Goal: Transaction & Acquisition: Obtain resource

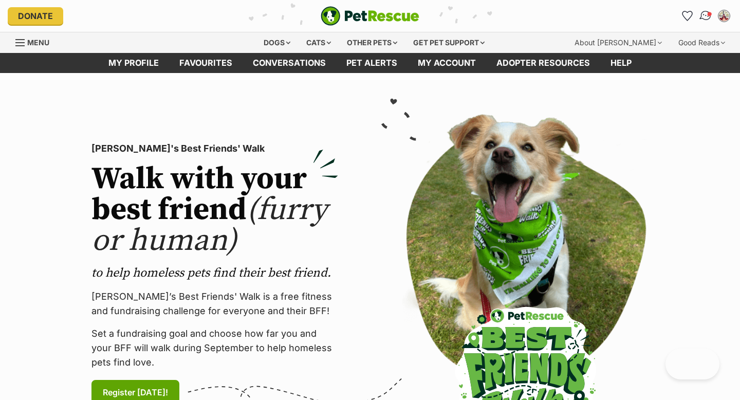
click at [707, 19] on img "Conversations" at bounding box center [706, 15] width 14 height 13
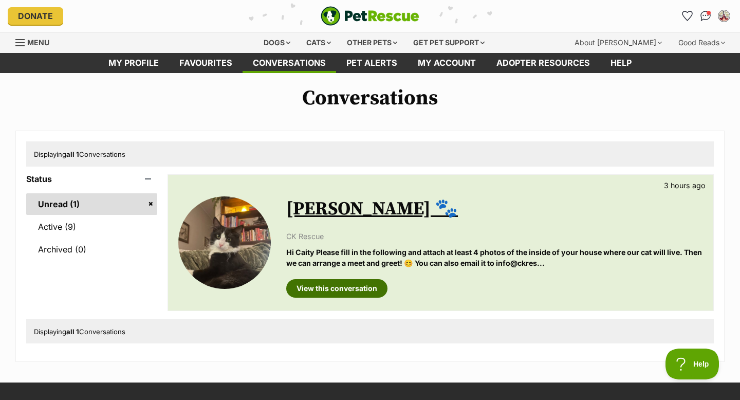
click at [310, 294] on link "View this conversation" at bounding box center [336, 288] width 101 height 18
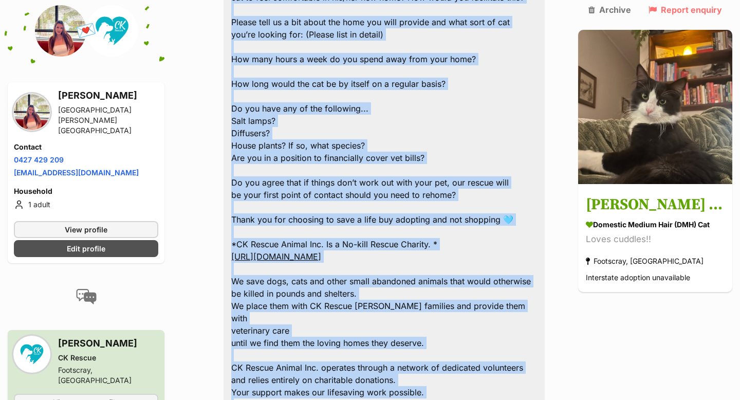
scroll to position [1292, 0]
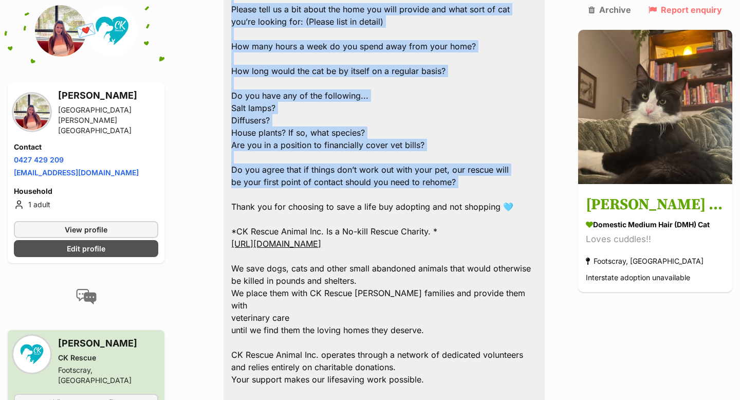
drag, startPoint x: 236, startPoint y: 111, endPoint x: 479, endPoint y: 130, distance: 244.2
copy div "Adoption Application Questionnaire Your full name: Address: Email: Best contact…"
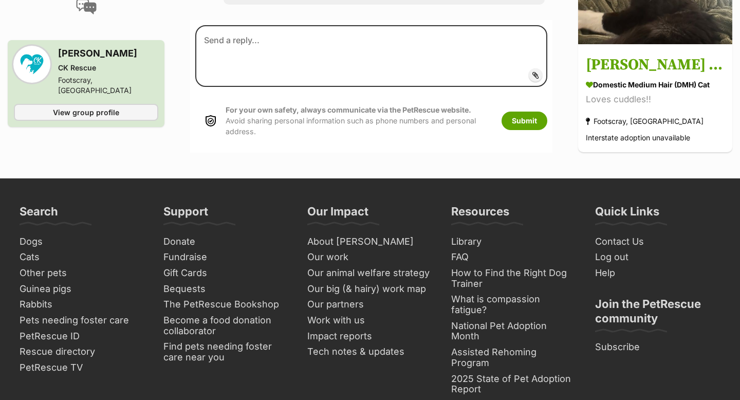
scroll to position [1444, 0]
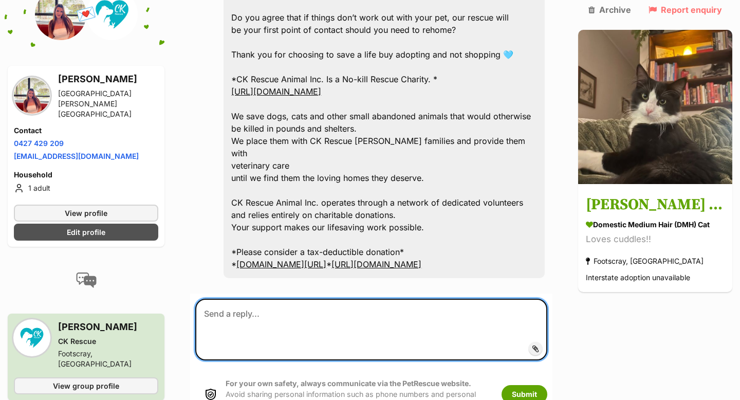
click at [247, 298] on textarea at bounding box center [371, 329] width 352 height 62
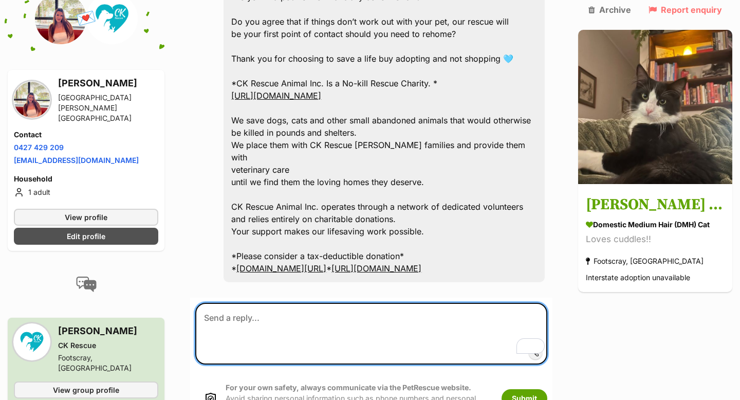
paste textarea "Adoption Application Questionnaire Your full name: Caitlyn Stanway Address: 2/1…"
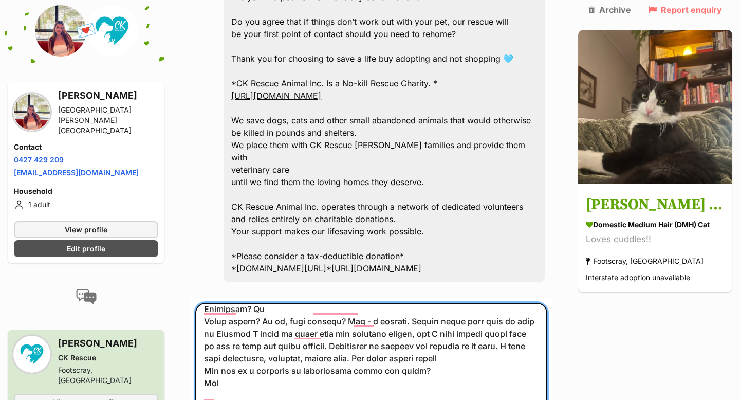
scroll to position [983, 0]
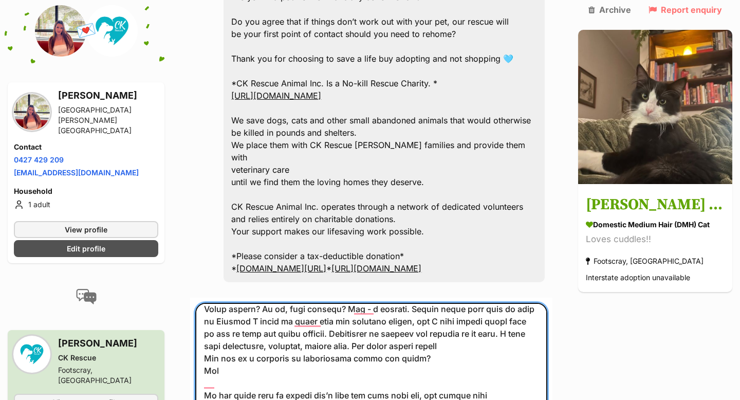
click at [307, 381] on textarea "To enrich screen reader interactions, please activate Accessibility in Grammarl…" at bounding box center [371, 383] width 352 height 160
click at [338, 380] on textarea "To enrich screen reader interactions, please activate Accessibility in Grammarl…" at bounding box center [371, 383] width 352 height 160
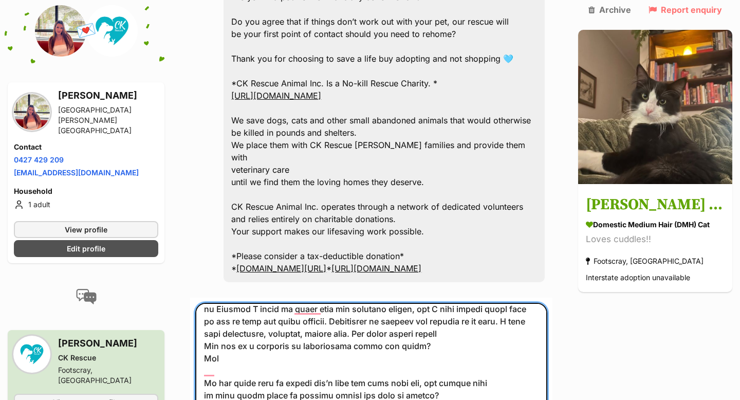
scroll to position [995, 0]
paste textarea "https://www.realestate.com.au/property/unit-2-19-wirksworth-st-herne-hill-vic-3…"
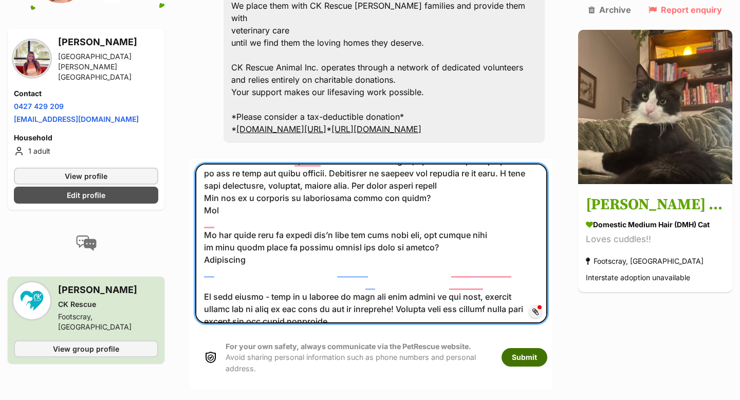
scroll to position [1579, 0]
type textarea "Adoption Application Questionnaire Your full name: Caitlyn Stanway Address: 2/1…"
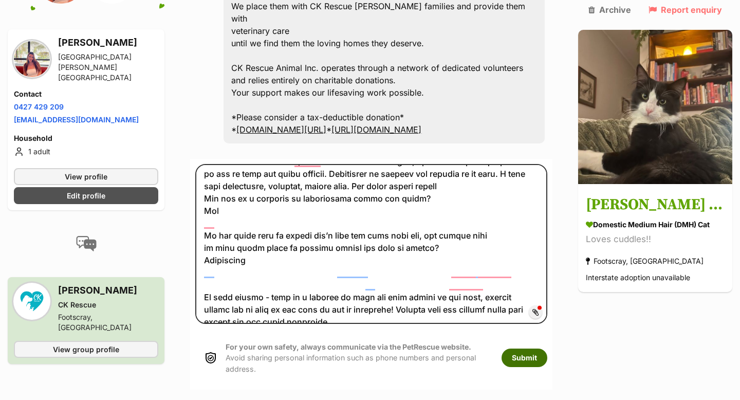
click at [535, 348] on button "Submit" at bounding box center [524, 357] width 46 height 18
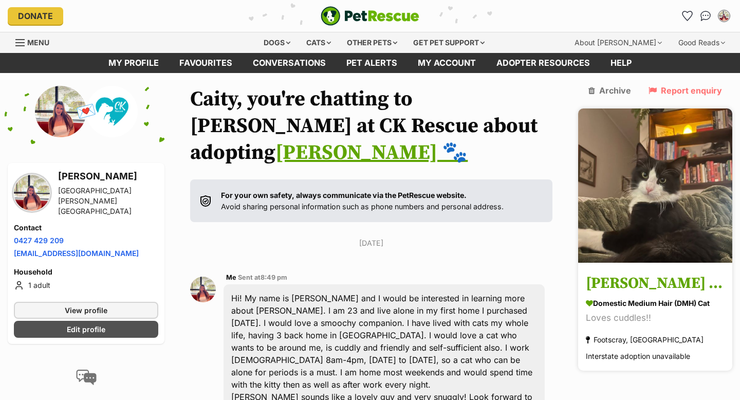
click at [621, 272] on h3 "[PERSON_NAME] 🐾" at bounding box center [655, 283] width 139 height 23
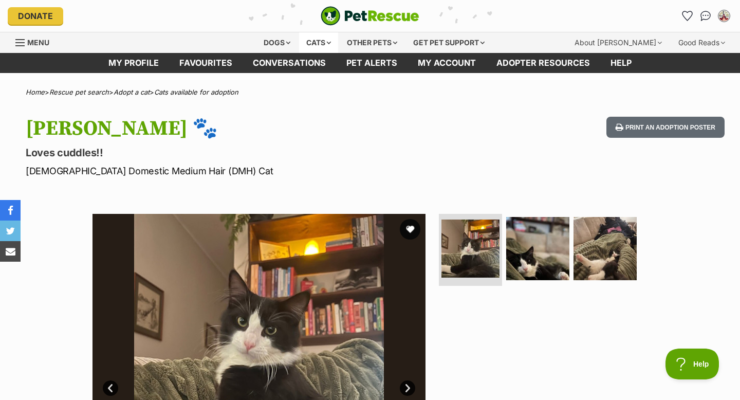
click at [312, 46] on div "Cats" at bounding box center [318, 42] width 39 height 21
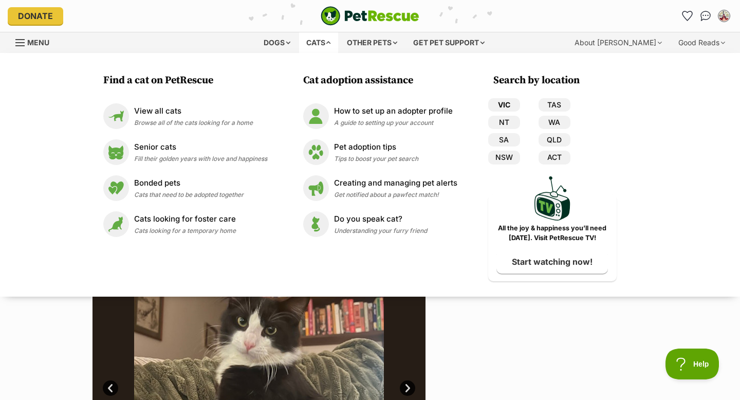
click at [516, 108] on link "VIC" at bounding box center [504, 104] width 32 height 13
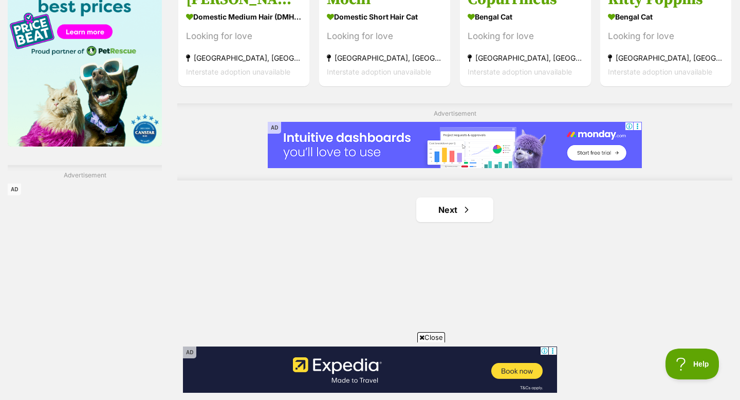
scroll to position [1672, 0]
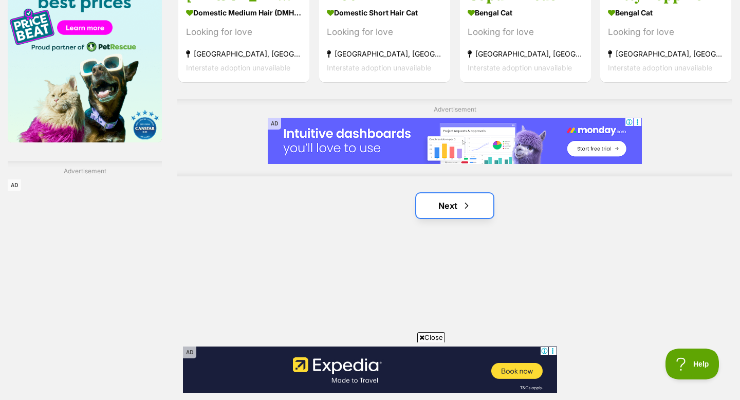
click at [448, 209] on link "Next" at bounding box center [454, 205] width 77 height 25
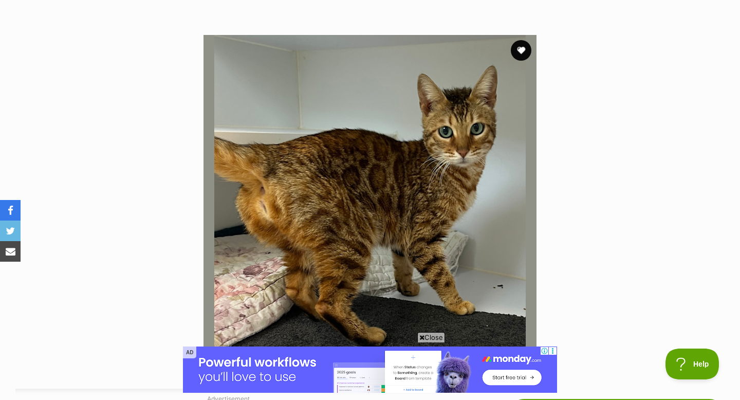
scroll to position [270, 0]
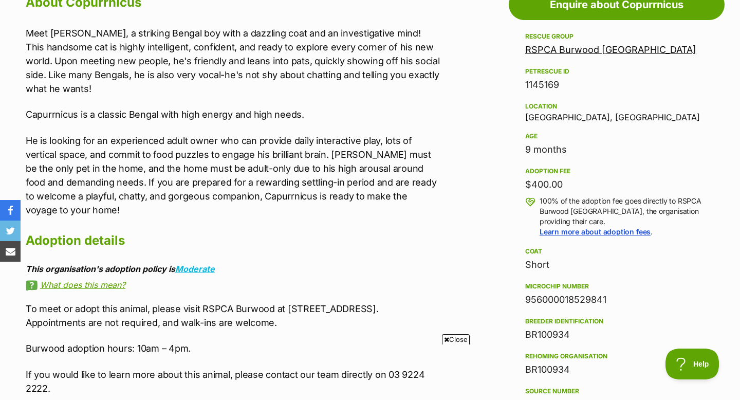
scroll to position [926, 0]
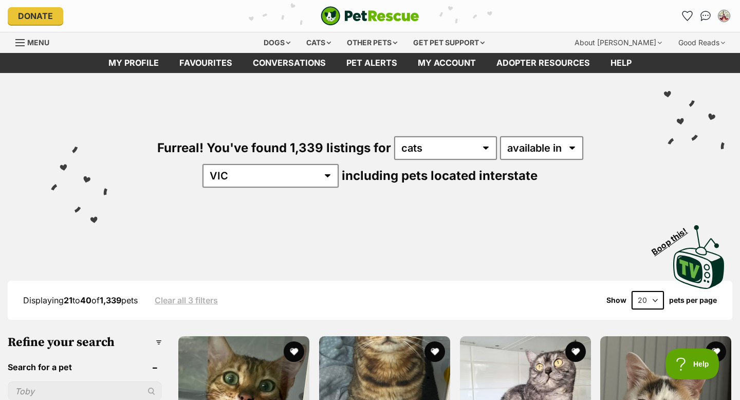
click at [650, 298] on select "20 40 60" at bounding box center [647, 300] width 32 height 18
select select "60"
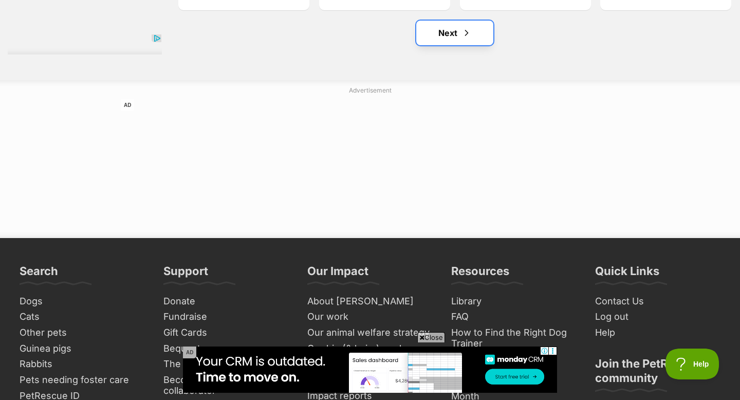
click at [449, 35] on link "Next" at bounding box center [454, 33] width 77 height 25
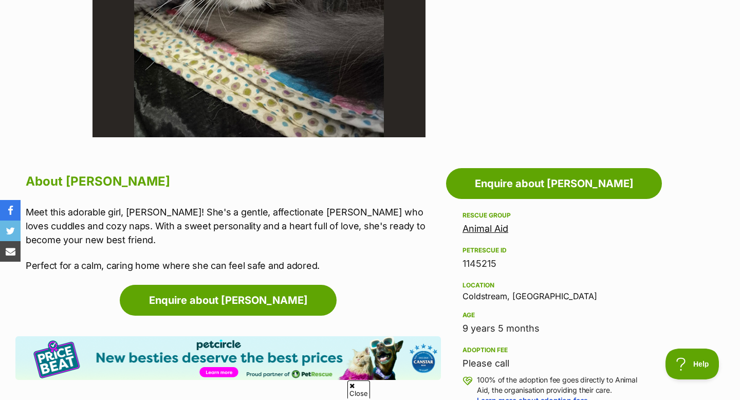
scroll to position [419, 0]
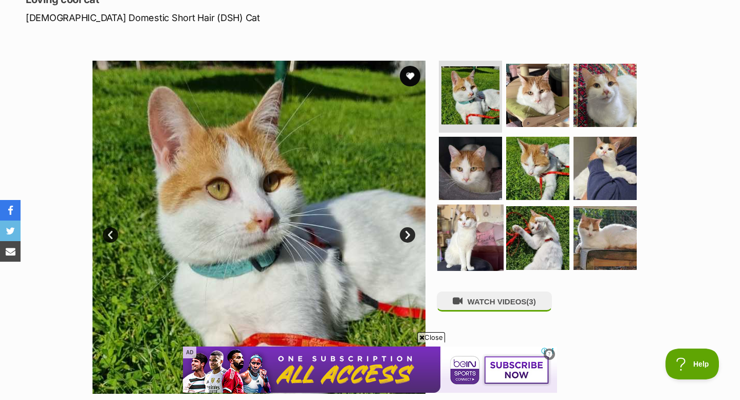
scroll to position [143, 0]
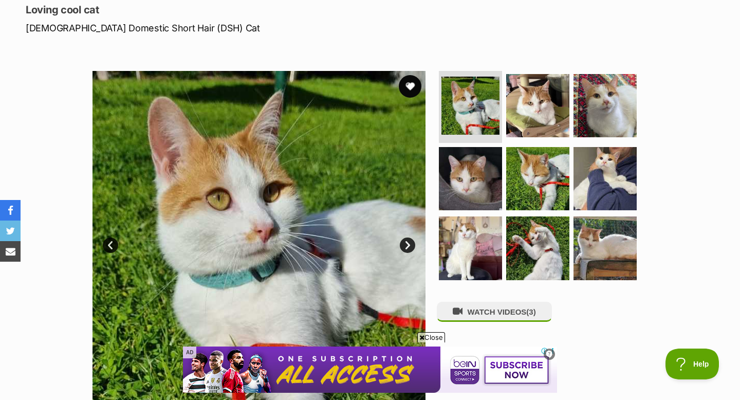
click at [412, 83] on button "favourite" at bounding box center [410, 86] width 23 height 23
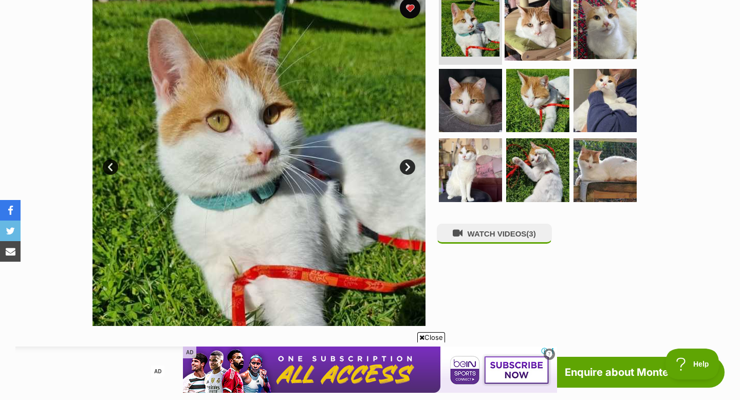
click at [551, 29] on img at bounding box center [537, 27] width 66 height 66
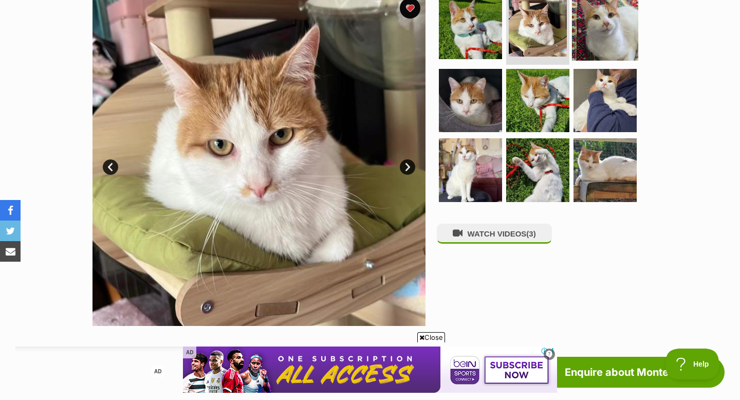
click at [595, 40] on img at bounding box center [605, 27] width 66 height 66
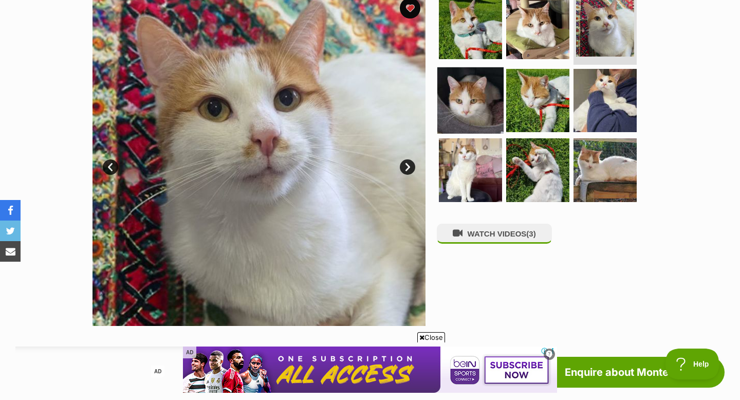
click at [483, 100] on img at bounding box center [470, 100] width 66 height 66
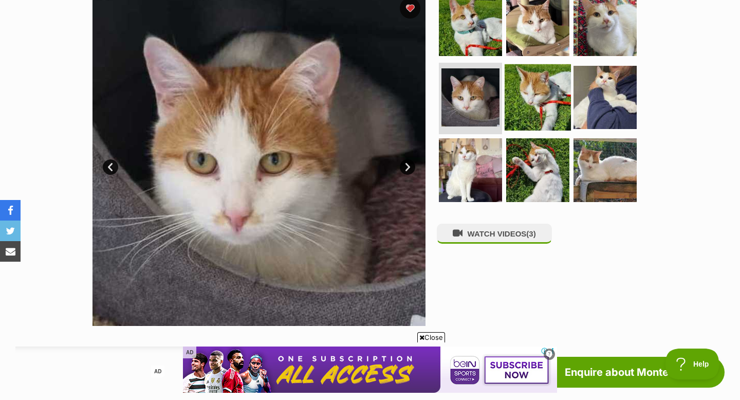
click at [524, 99] on img at bounding box center [537, 97] width 66 height 66
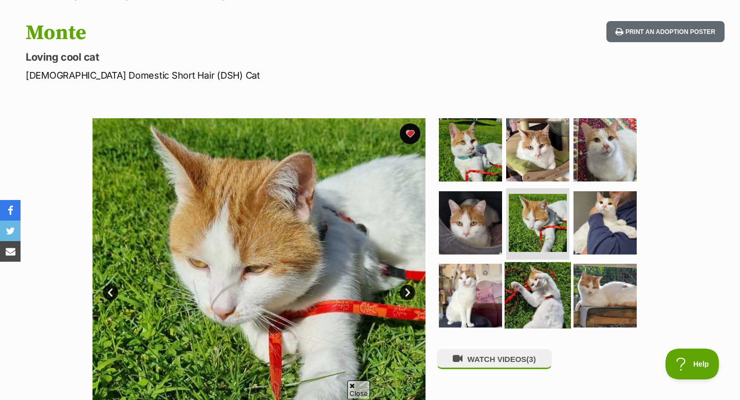
scroll to position [0, 0]
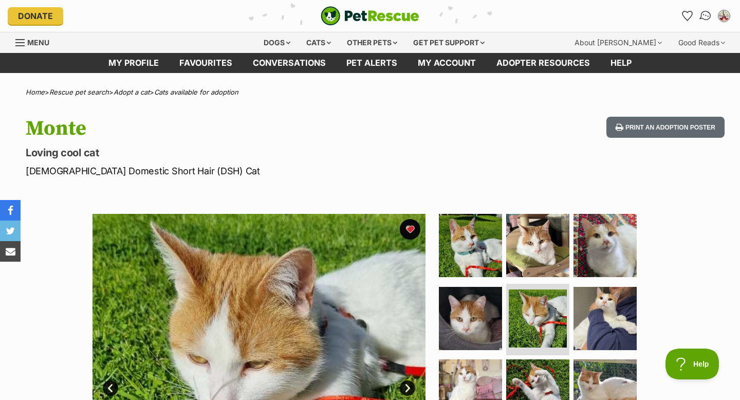
click at [703, 16] on img "Conversations" at bounding box center [706, 15] width 14 height 13
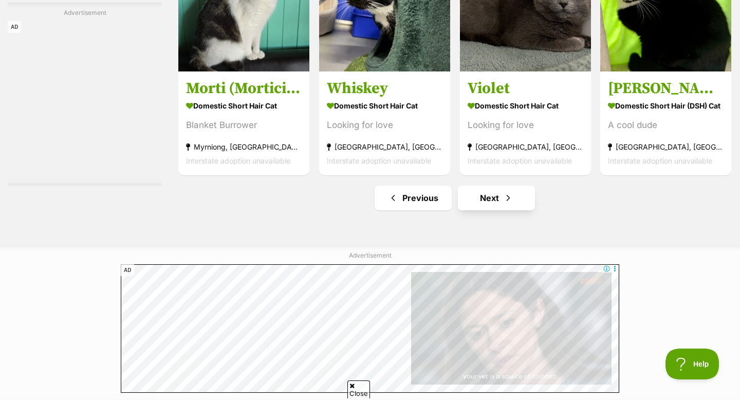
scroll to position [4719, 0]
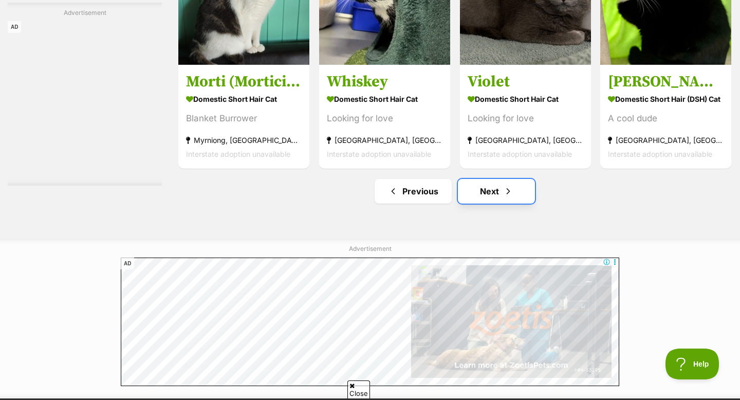
click at [478, 197] on link "Next" at bounding box center [496, 191] width 77 height 25
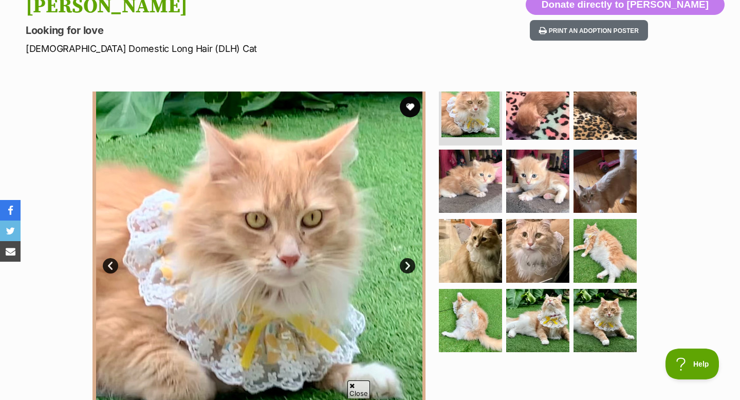
scroll to position [142, 0]
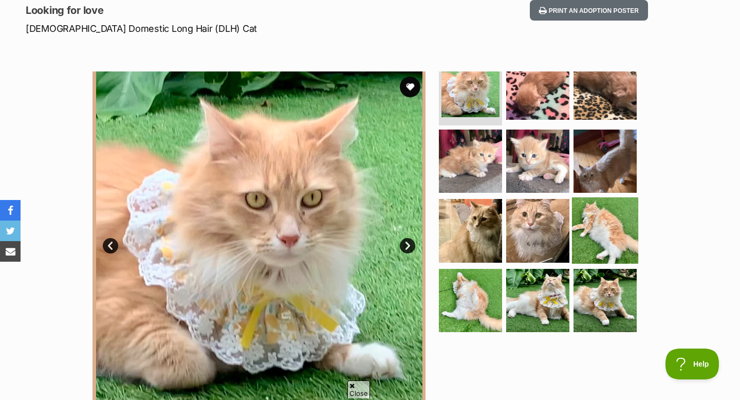
click at [605, 231] on img at bounding box center [605, 230] width 66 height 66
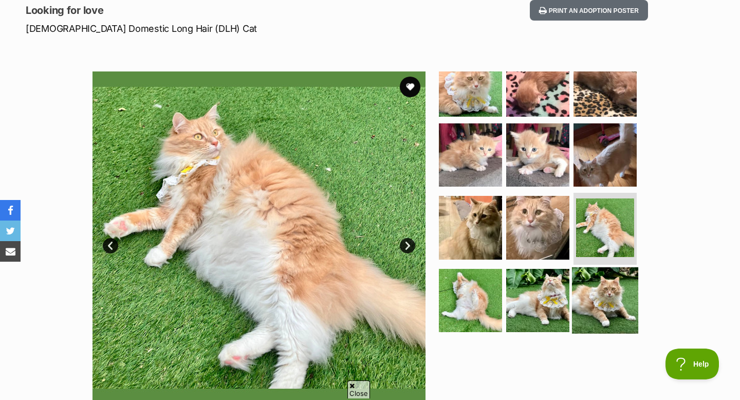
click at [584, 296] on img at bounding box center [605, 300] width 66 height 66
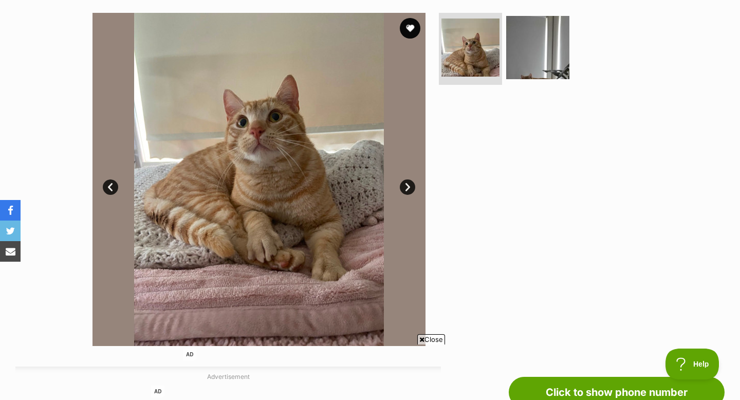
scroll to position [119, 0]
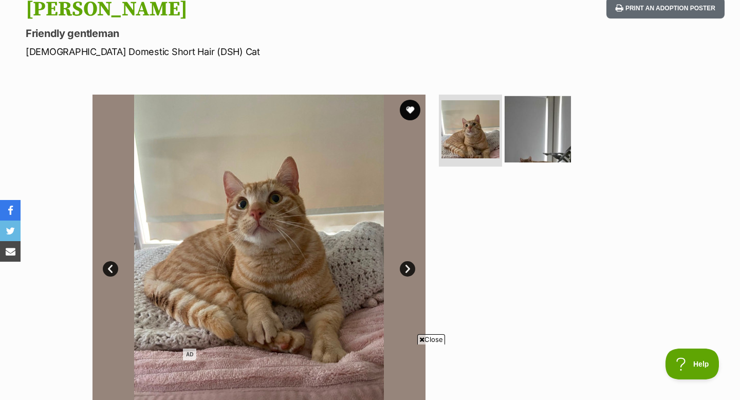
click at [531, 145] on img at bounding box center [537, 129] width 66 height 66
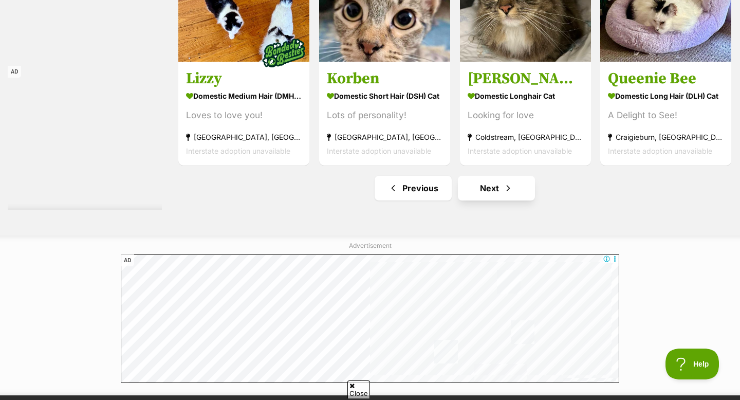
scroll to position [4791, 0]
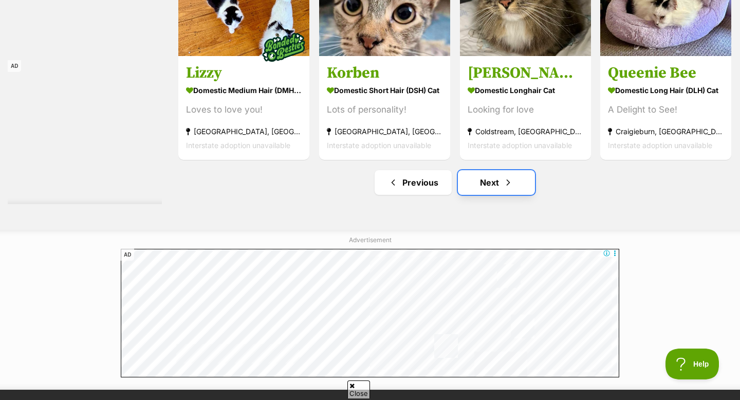
click at [473, 183] on link "Next" at bounding box center [496, 182] width 77 height 25
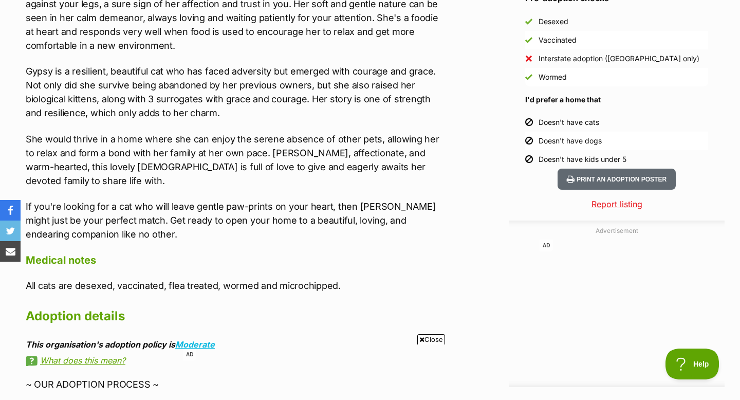
scroll to position [808, 0]
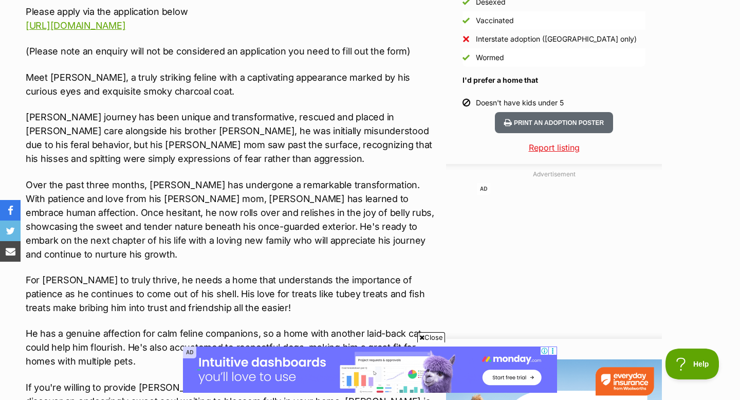
scroll to position [1000, 0]
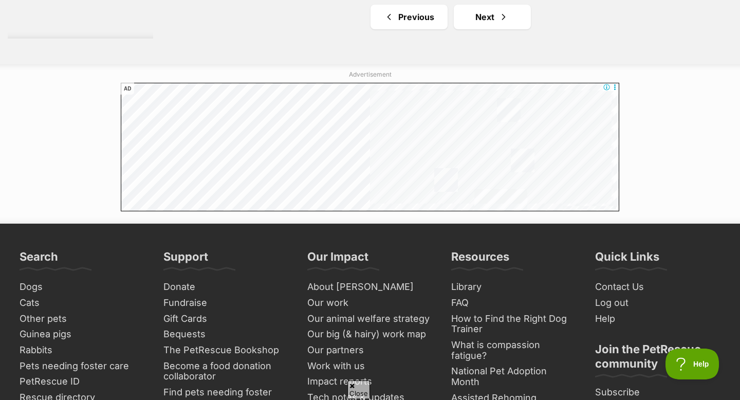
scroll to position [4931, 0]
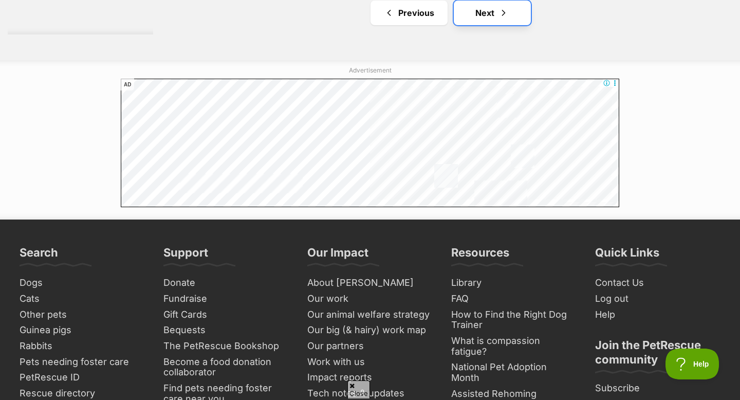
click at [483, 23] on link "Next" at bounding box center [492, 13] width 77 height 25
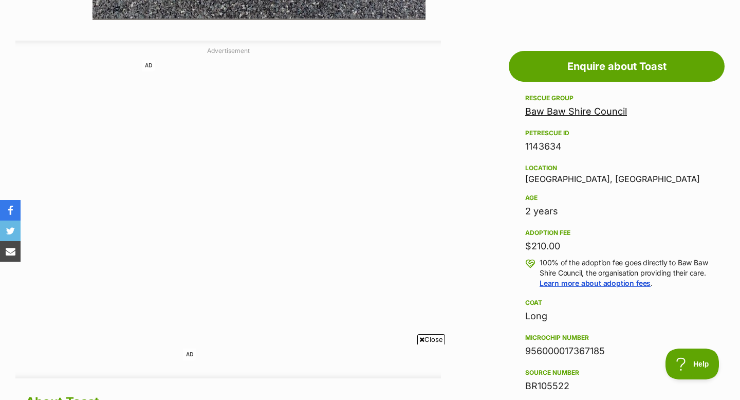
scroll to position [524, 0]
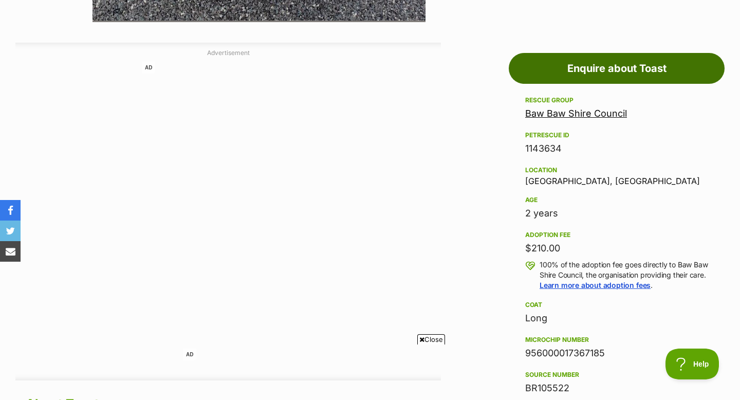
click at [598, 73] on link "Enquire about Toast" at bounding box center [616, 68] width 216 height 31
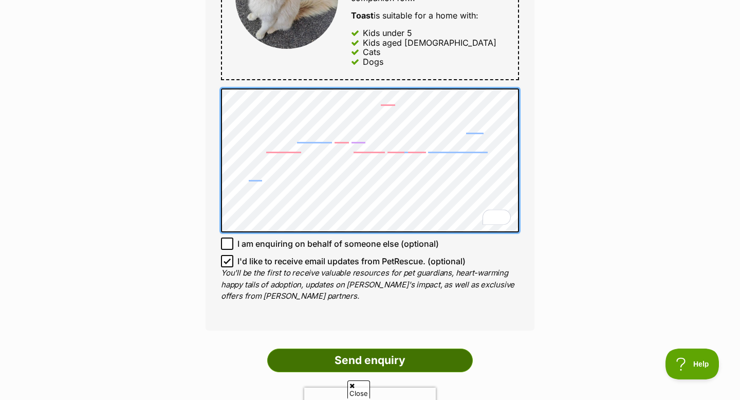
scroll to position [670, 0]
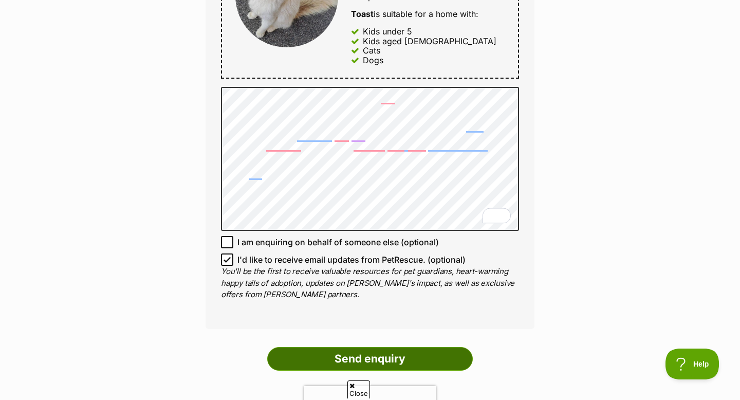
click at [334, 362] on input "Send enquiry" at bounding box center [369, 359] width 205 height 24
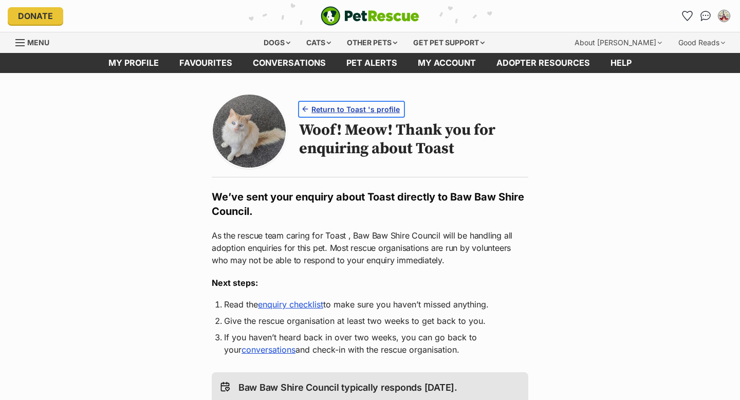
click at [321, 109] on span "Return to Toast 's profile" at bounding box center [355, 109] width 88 height 11
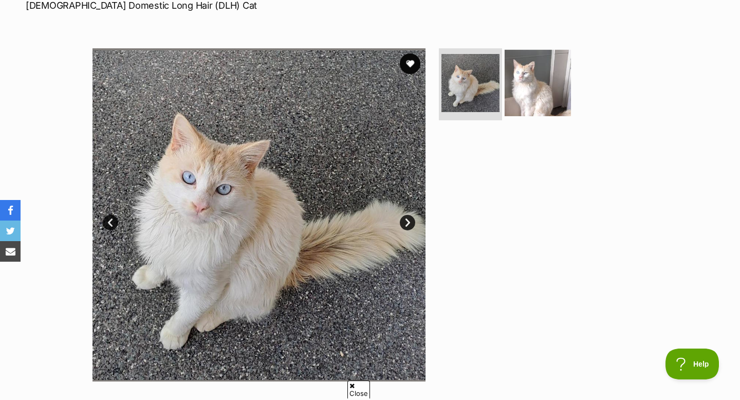
click at [516, 90] on img at bounding box center [537, 83] width 66 height 66
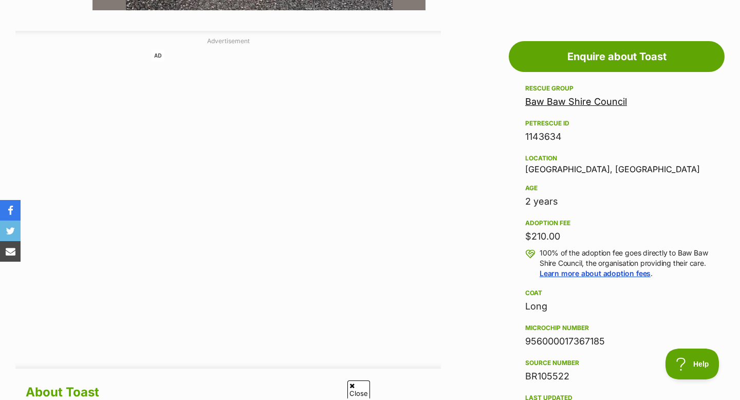
scroll to position [513, 0]
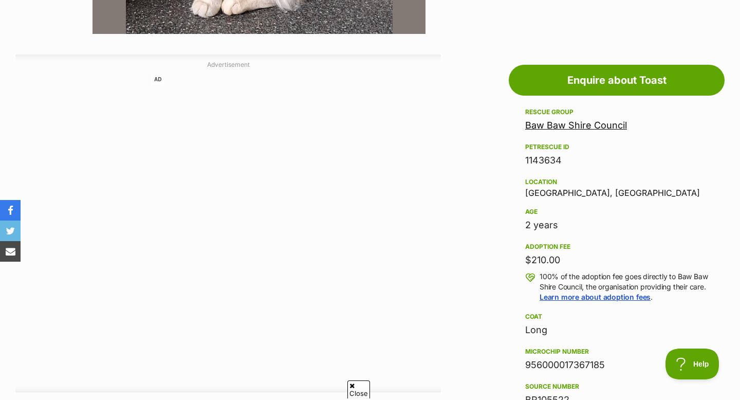
click at [558, 124] on link "Baw Baw Shire Council" at bounding box center [576, 125] width 102 height 11
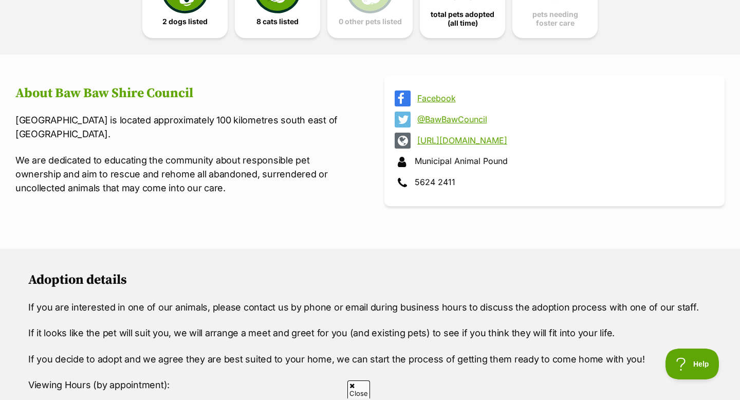
scroll to position [333, 0]
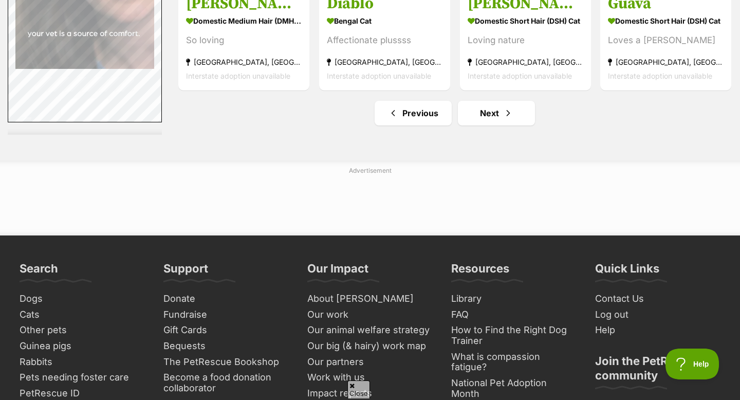
scroll to position [4833, 0]
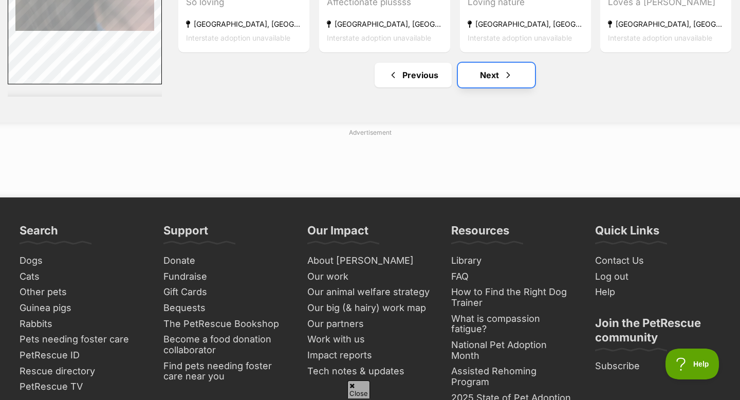
click at [492, 73] on link "Next" at bounding box center [496, 75] width 77 height 25
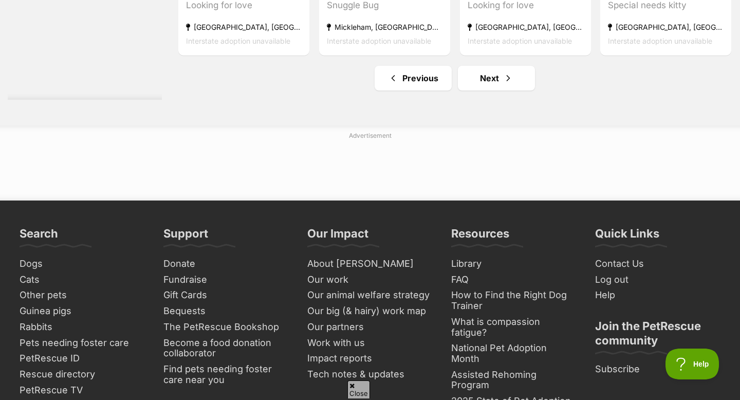
scroll to position [4882, 0]
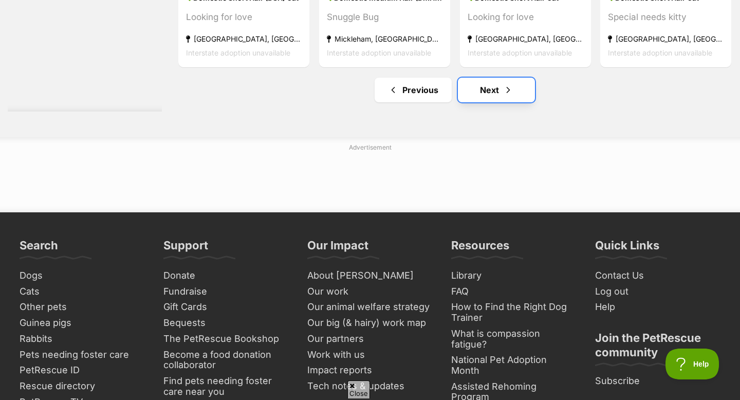
click at [489, 91] on link "Next" at bounding box center [496, 90] width 77 height 25
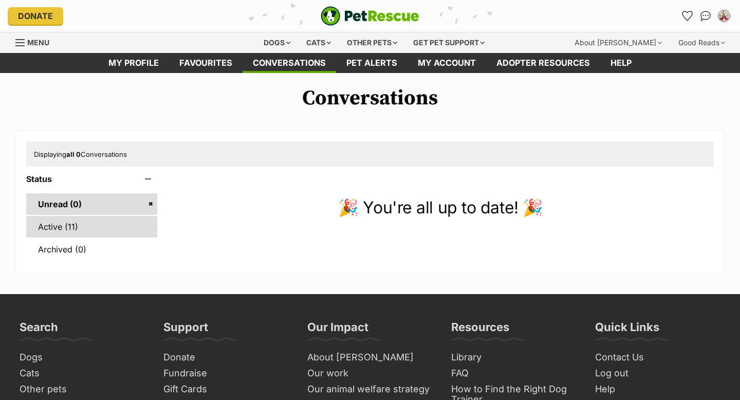
click at [60, 226] on link "Active (11)" at bounding box center [91, 227] width 131 height 22
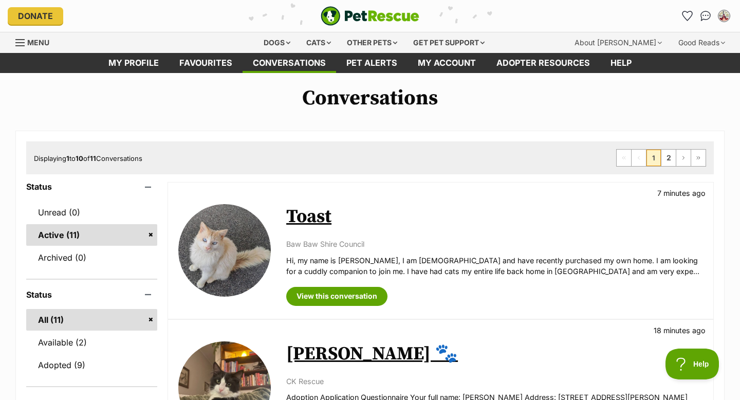
click at [292, 215] on link "Toast" at bounding box center [308, 216] width 45 height 23
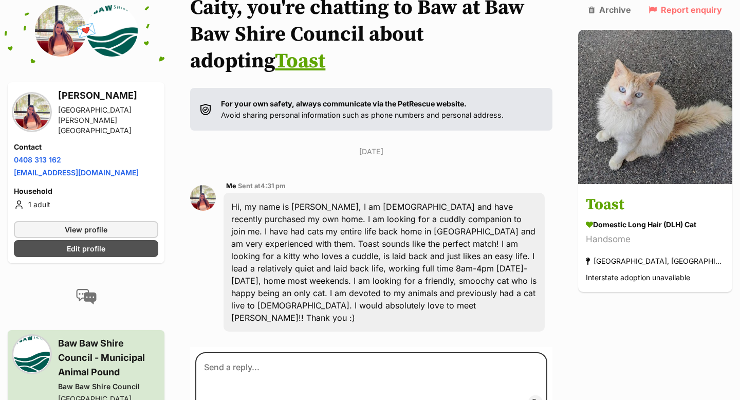
scroll to position [108, 0]
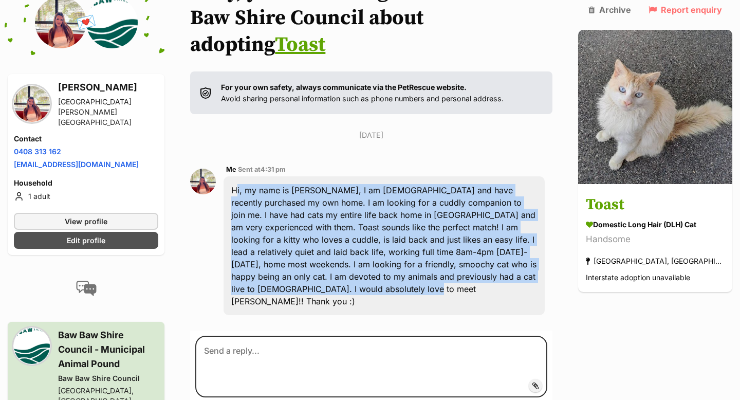
drag, startPoint x: 236, startPoint y: 161, endPoint x: 560, endPoint y: 247, distance: 335.3
click at [544, 247] on div "Hi, my name is [PERSON_NAME], I am [DEMOGRAPHIC_DATA] and have recently purchas…" at bounding box center [383, 245] width 321 height 139
copy div "Hi, my name is [PERSON_NAME], I am [DEMOGRAPHIC_DATA] and have recently purchas…"
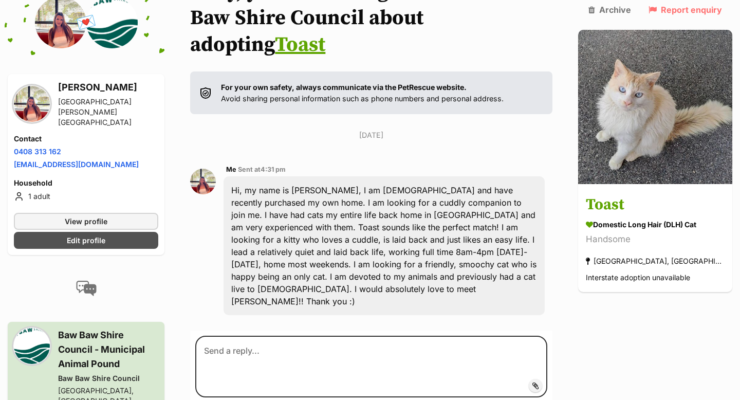
click at [433, 253] on div "Hi, my name is [PERSON_NAME], I am [DEMOGRAPHIC_DATA] and have recently purchas…" at bounding box center [383, 245] width 321 height 139
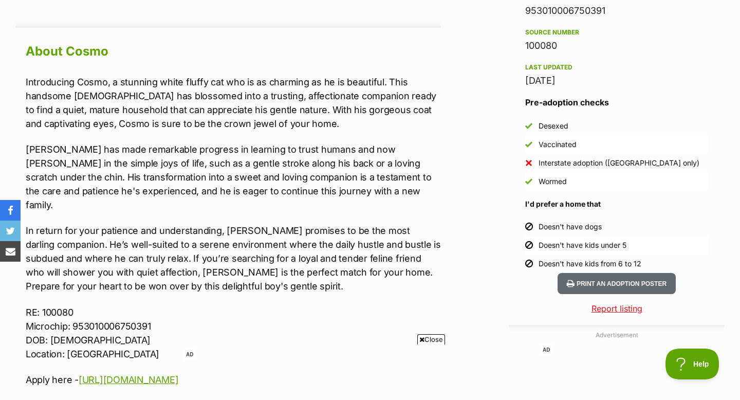
scroll to position [887, 0]
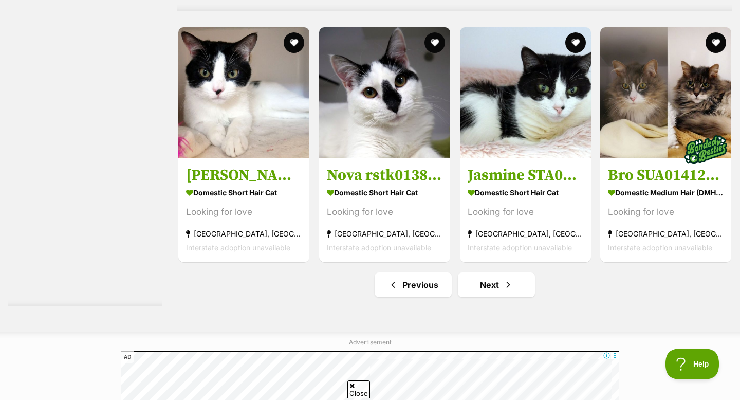
scroll to position [4671, 0]
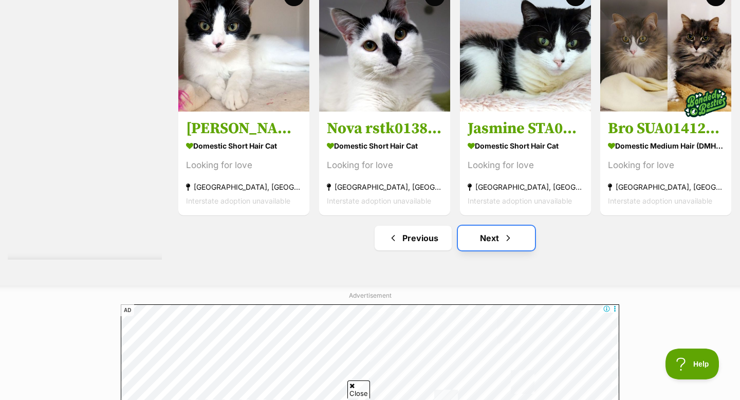
click at [481, 244] on link "Next" at bounding box center [496, 237] width 77 height 25
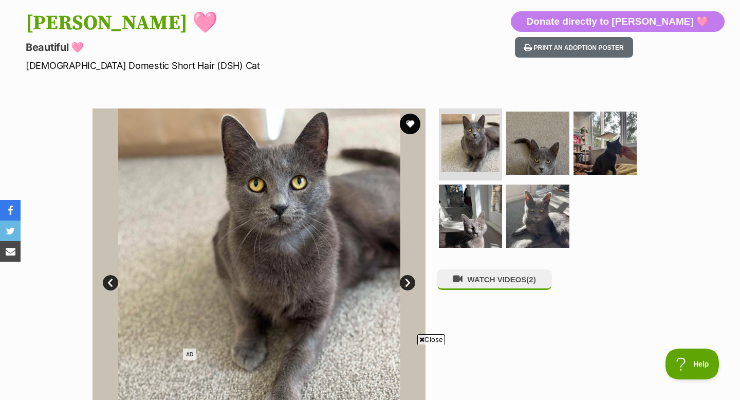
scroll to position [92, 0]
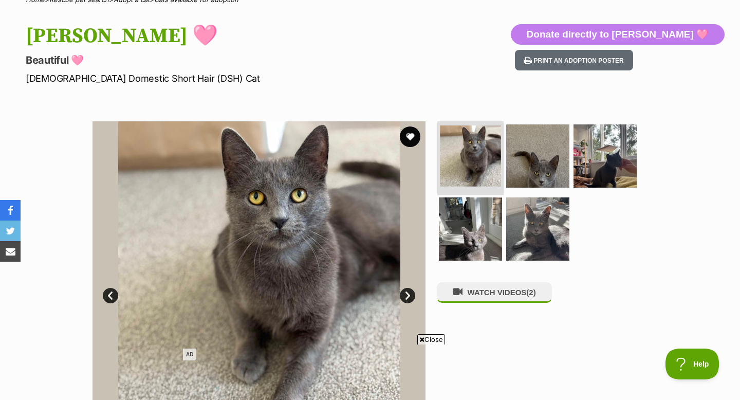
click at [468, 158] on img at bounding box center [470, 155] width 61 height 61
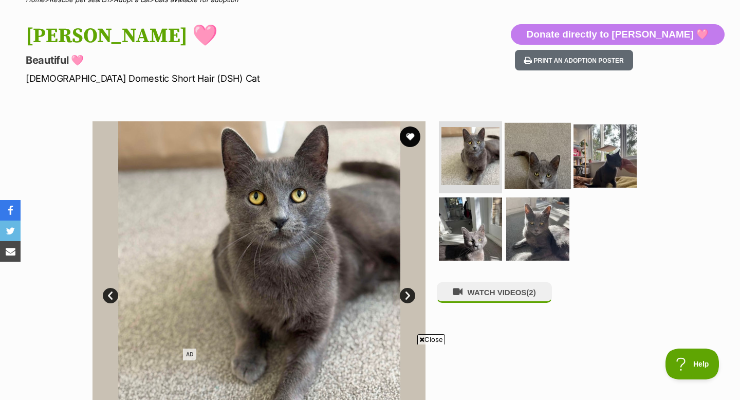
click at [519, 183] on img at bounding box center [537, 156] width 66 height 66
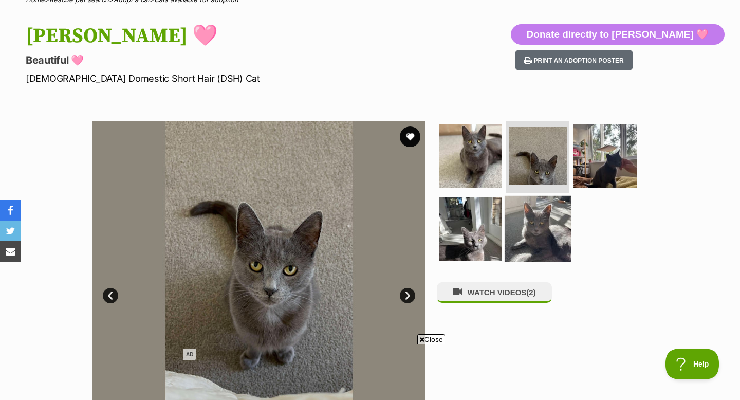
click at [520, 217] on img at bounding box center [537, 228] width 66 height 66
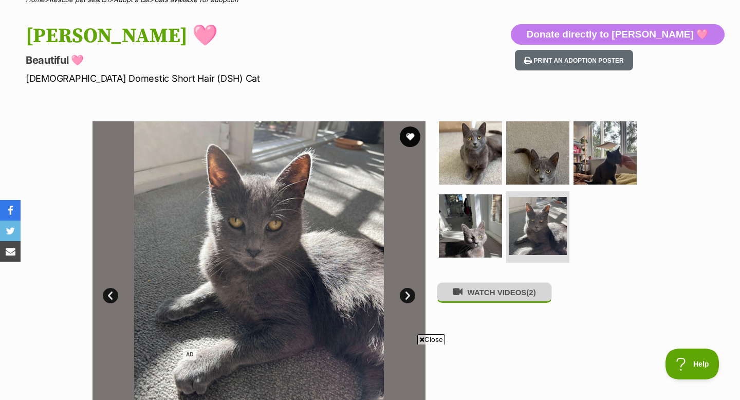
click at [484, 299] on button "WATCH VIDEOS (2)" at bounding box center [494, 292] width 115 height 20
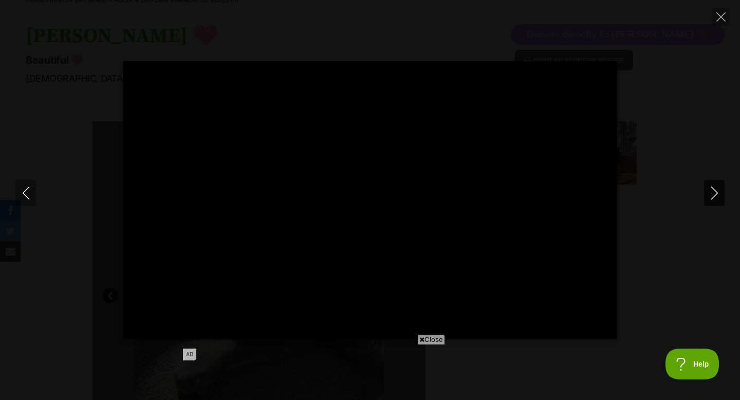
click at [720, 190] on icon "Next" at bounding box center [714, 192] width 13 height 13
type input "59.95"
type input "100"
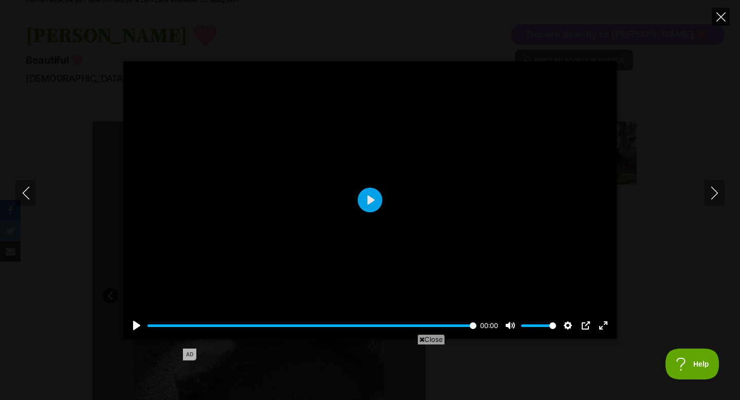
click at [722, 15] on icon "Close" at bounding box center [720, 16] width 9 height 9
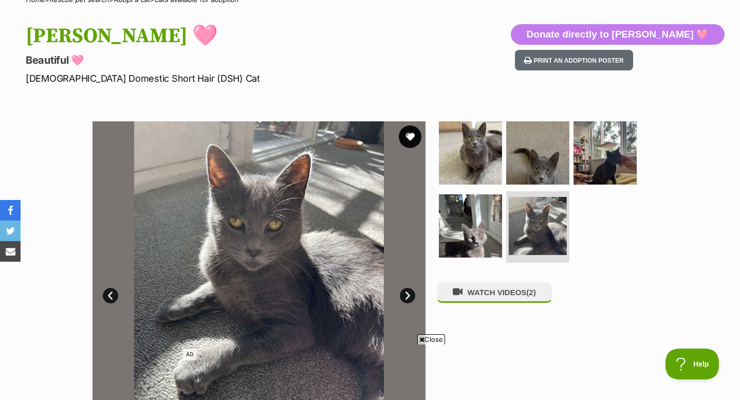
click at [410, 137] on button "favourite" at bounding box center [410, 136] width 23 height 23
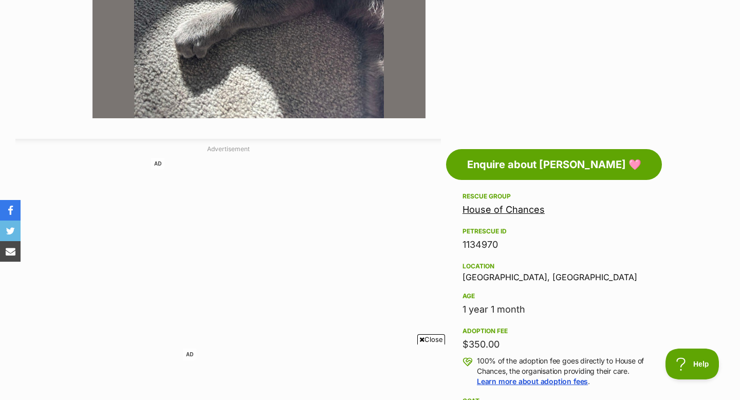
scroll to position [439, 0]
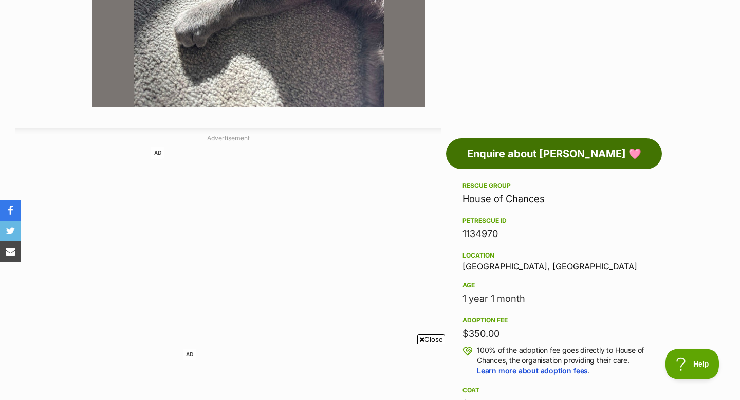
click at [501, 163] on link "Enquire about [PERSON_NAME] 🩷" at bounding box center [554, 153] width 216 height 31
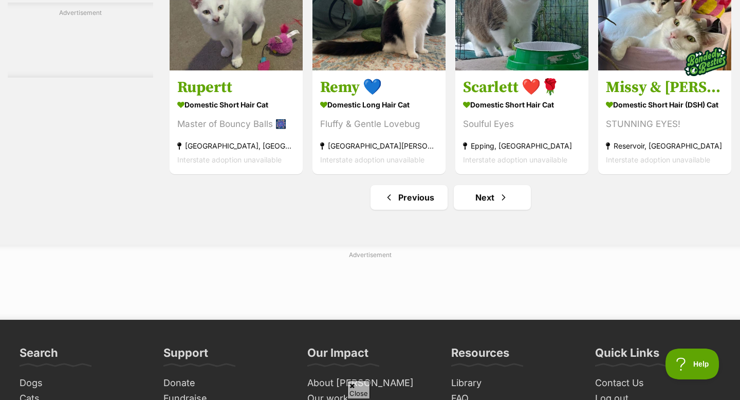
scroll to position [4784, 0]
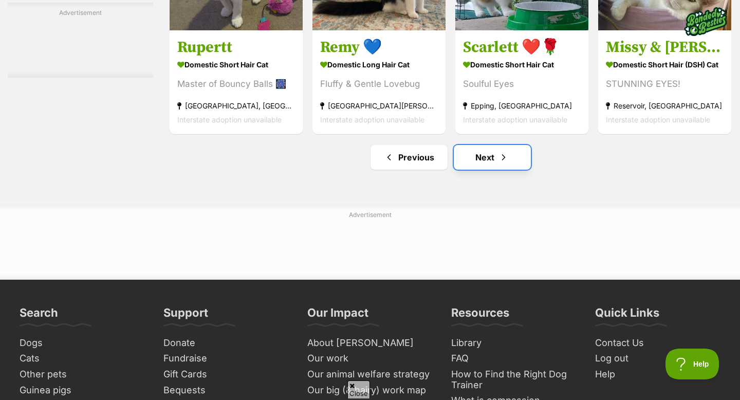
click at [479, 169] on link "Next" at bounding box center [492, 157] width 77 height 25
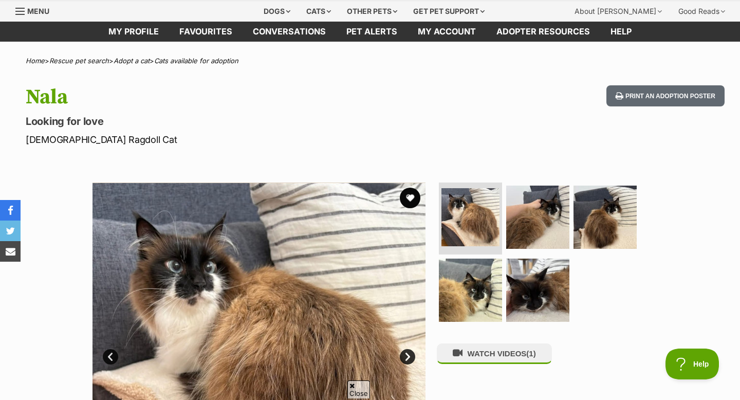
scroll to position [51, 0]
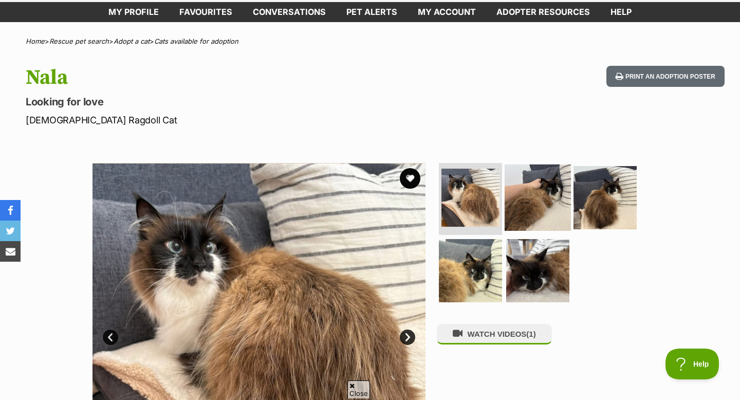
click at [539, 191] on img at bounding box center [537, 197] width 66 height 66
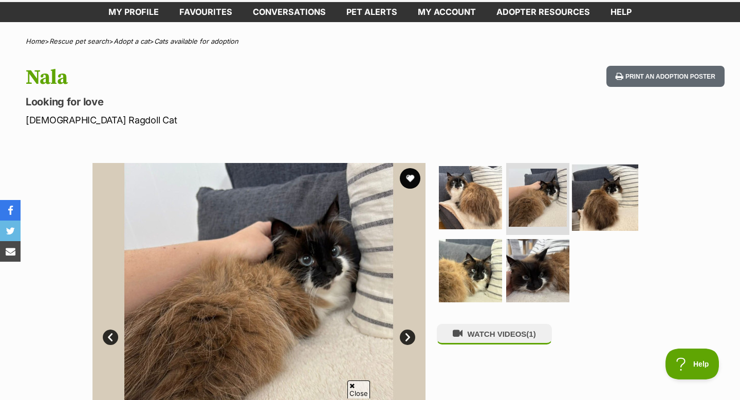
click at [614, 200] on img at bounding box center [605, 197] width 66 height 66
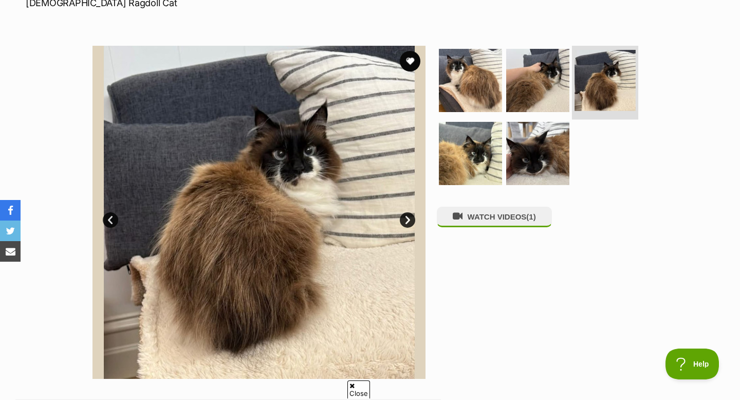
scroll to position [176, 0]
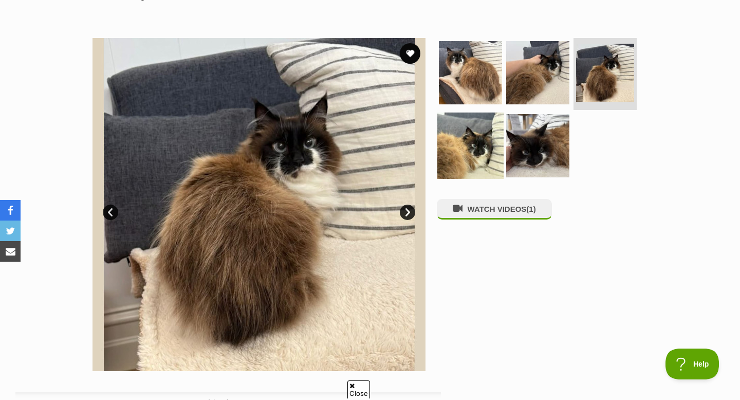
click at [480, 133] on img at bounding box center [470, 145] width 66 height 66
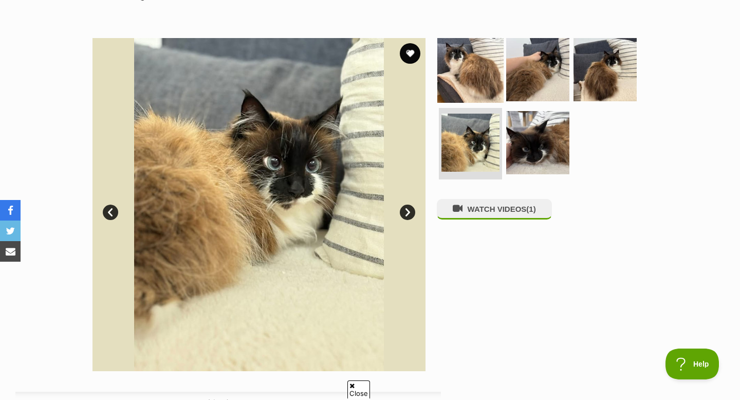
click at [489, 78] on img at bounding box center [470, 69] width 66 height 66
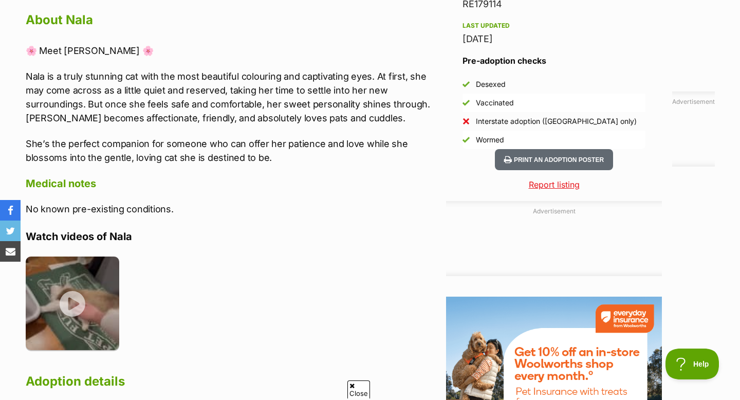
scroll to position [908, 0]
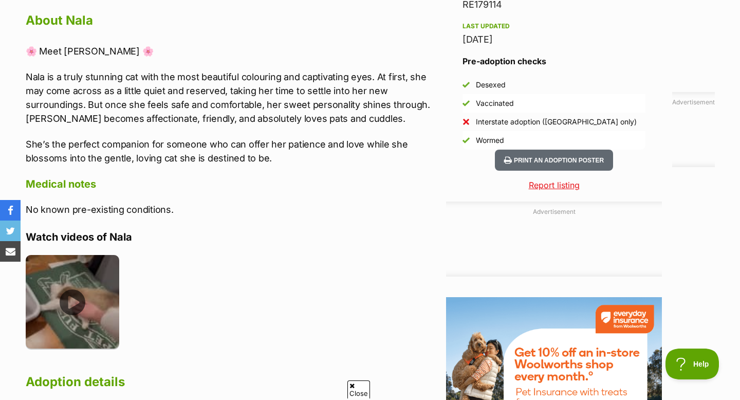
click at [93, 279] on img at bounding box center [72, 301] width 93 height 93
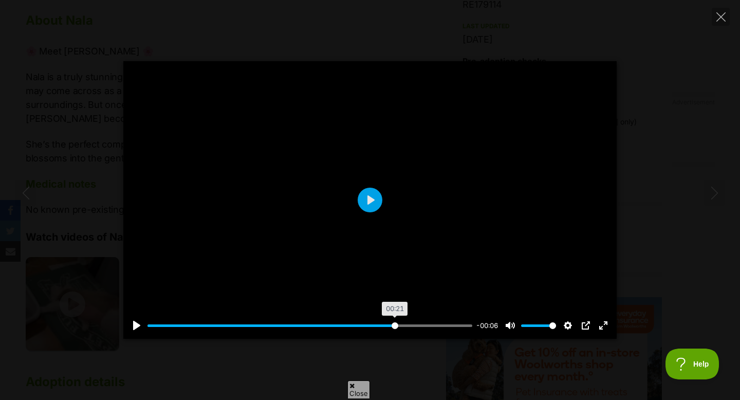
click at [393, 326] on input "Seek" at bounding box center [309, 325] width 325 height 10
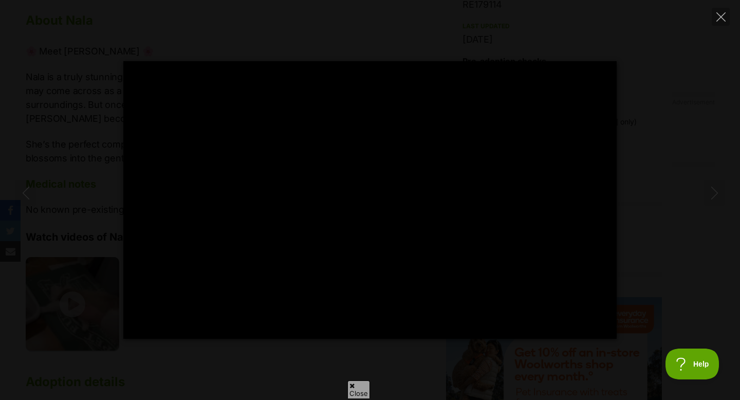
click at [695, 253] on div "Pause Play % buffered 00:24 -00:06 Unmute Mute Disable captions Enable captions…" at bounding box center [370, 199] width 740 height 277
type input "78.97"
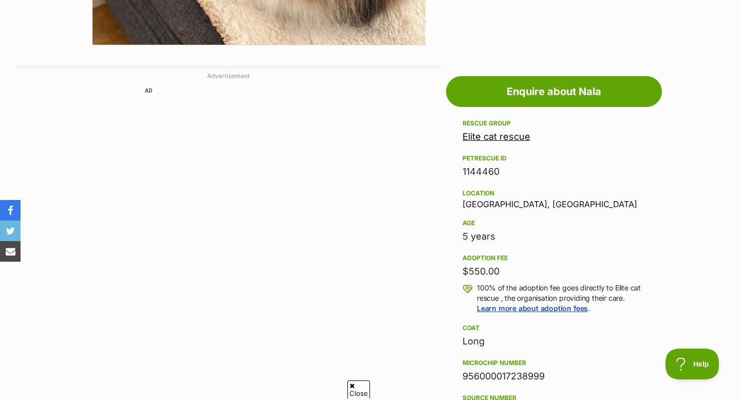
scroll to position [489, 0]
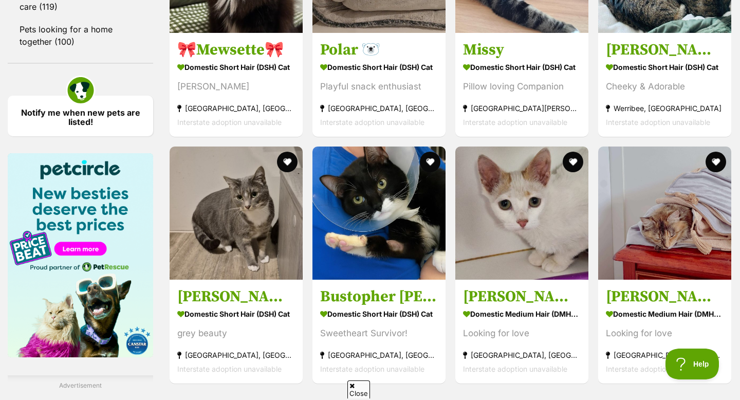
scroll to position [1493, 0]
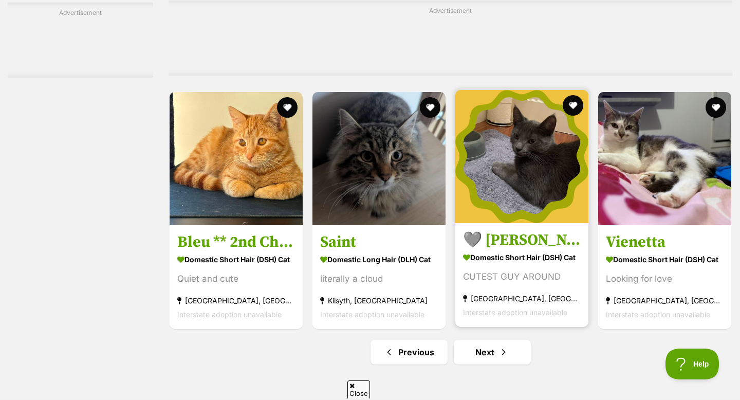
scroll to position [4731, 0]
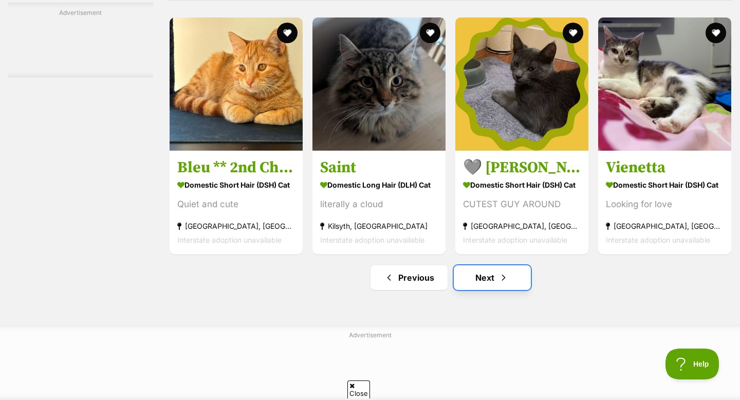
click at [491, 290] on link "Next" at bounding box center [492, 277] width 77 height 25
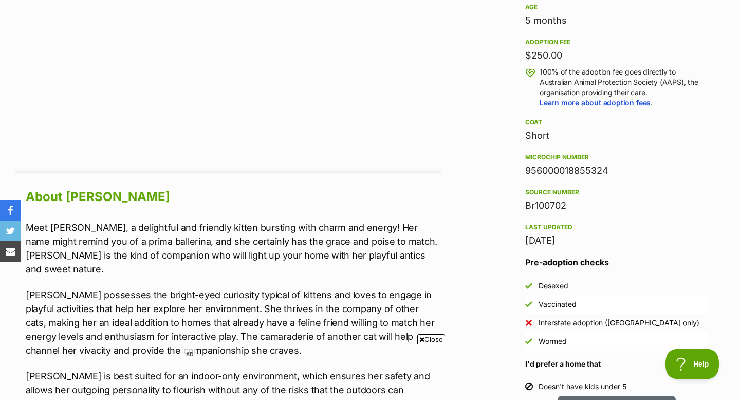
scroll to position [869, 0]
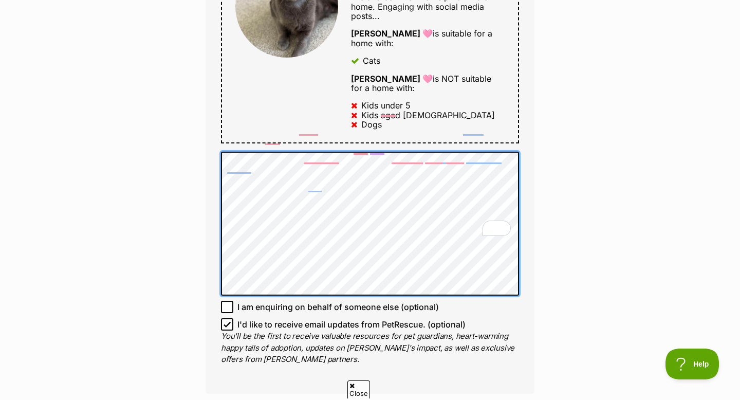
scroll to position [832, 0]
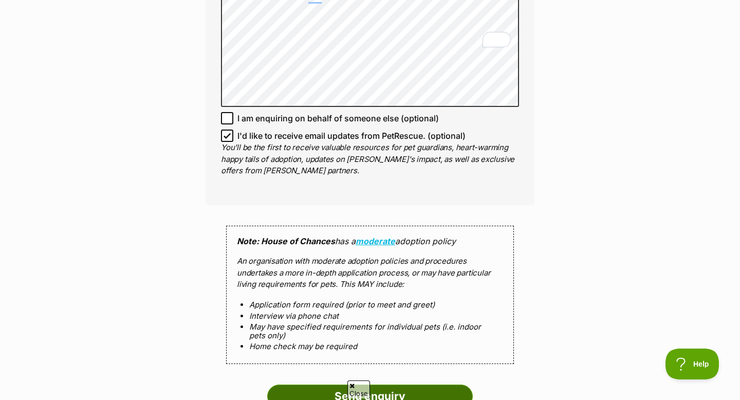
click at [349, 384] on input "Send enquiry" at bounding box center [369, 396] width 205 height 24
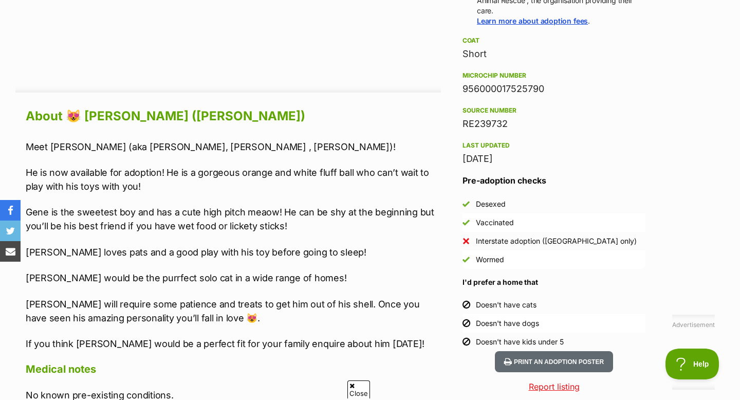
scroll to position [749, 0]
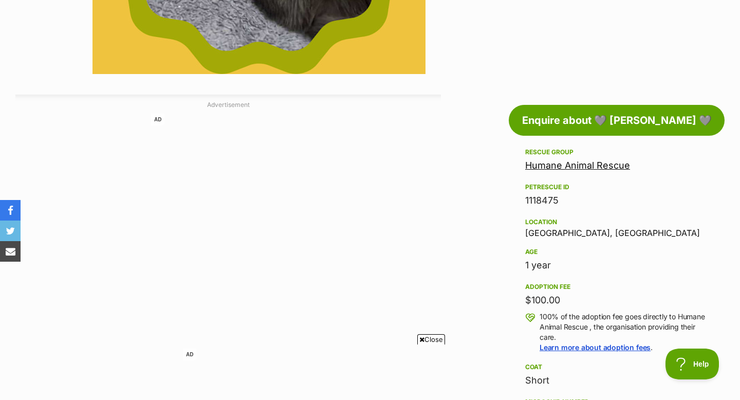
scroll to position [844, 0]
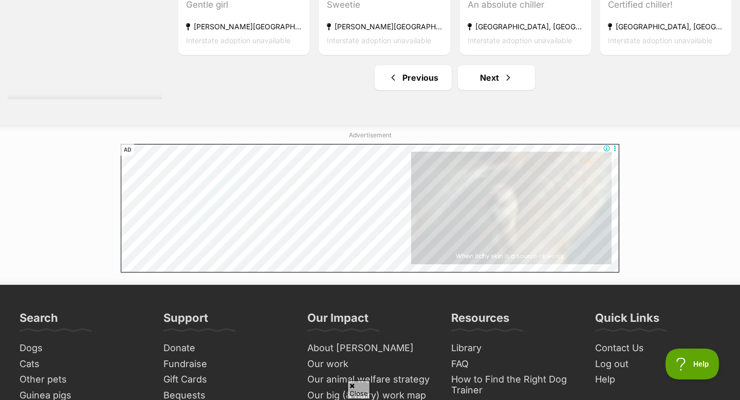
scroll to position [4800, 0]
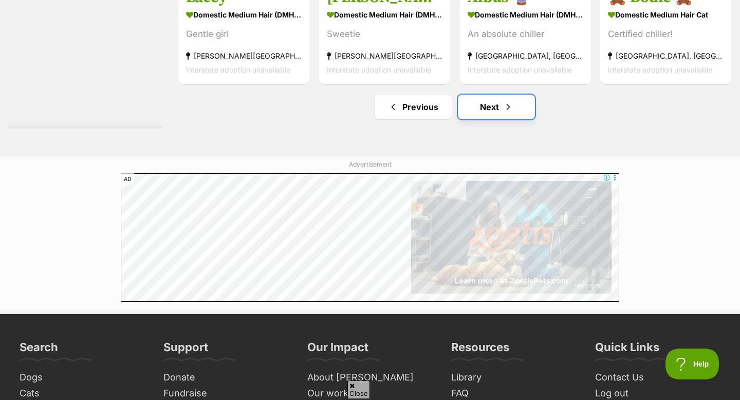
click at [489, 111] on link "Next" at bounding box center [496, 107] width 77 height 25
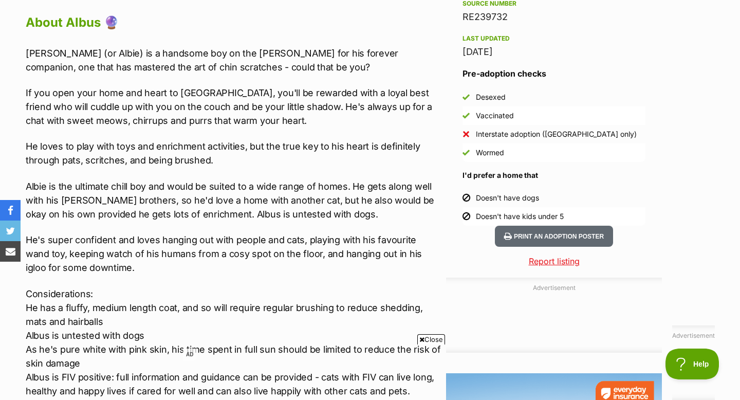
scroll to position [908, 0]
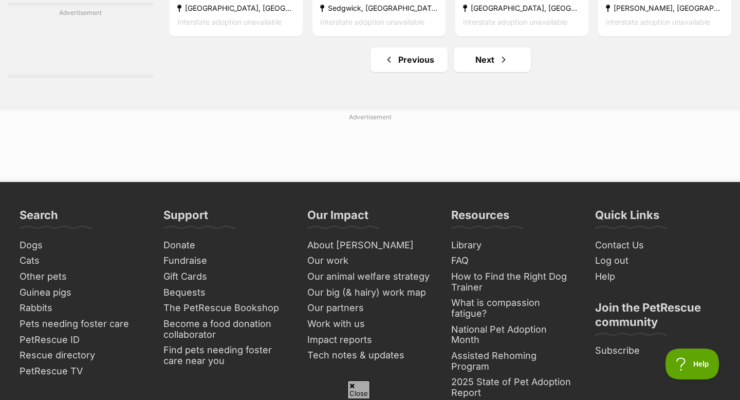
scroll to position [4717, 0]
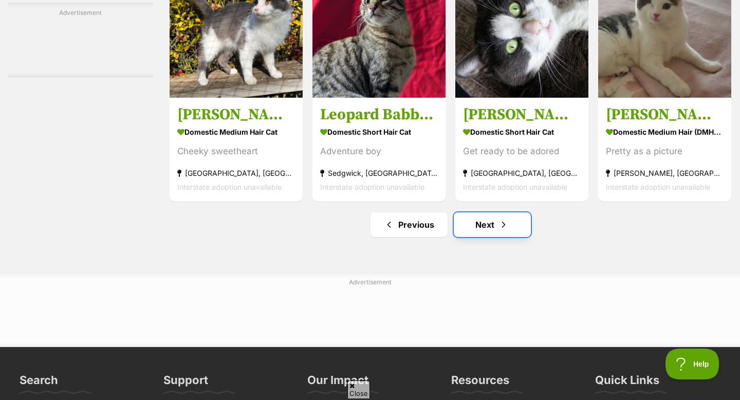
click at [487, 237] on link "Next" at bounding box center [492, 224] width 77 height 25
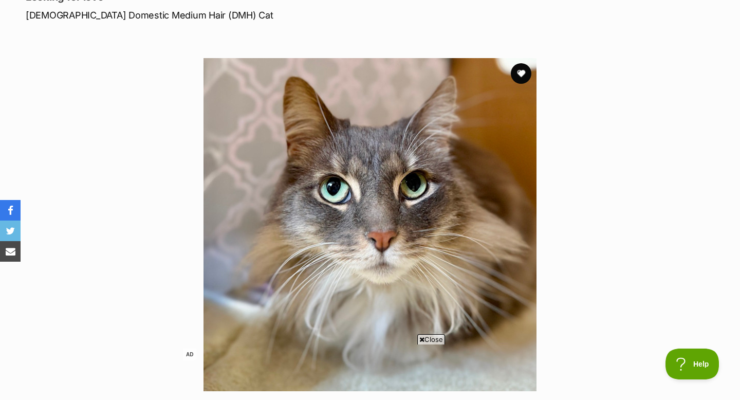
scroll to position [152, 0]
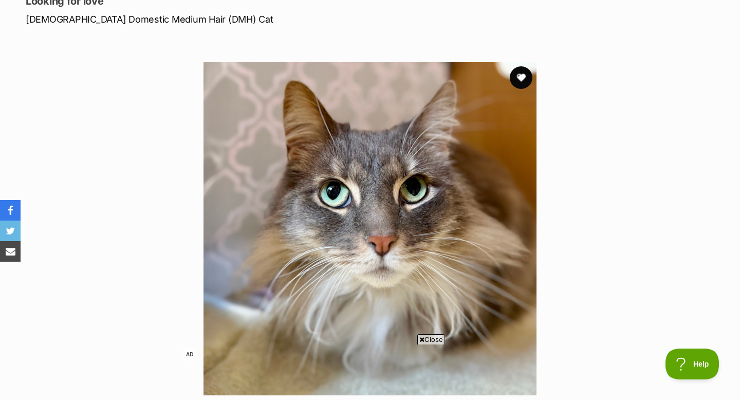
click at [517, 79] on button "favourite" at bounding box center [521, 77] width 23 height 23
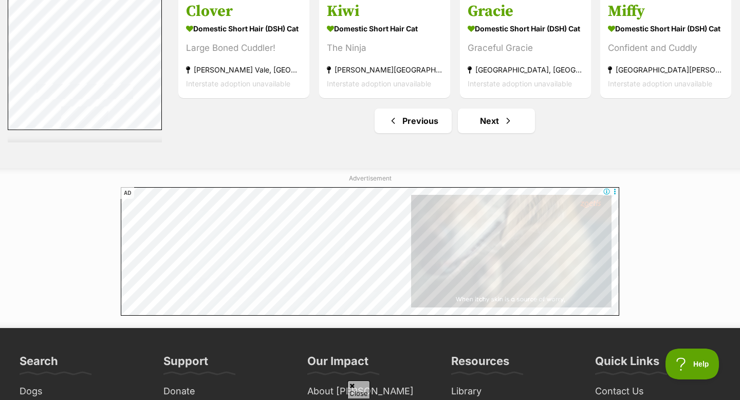
scroll to position [4848, 0]
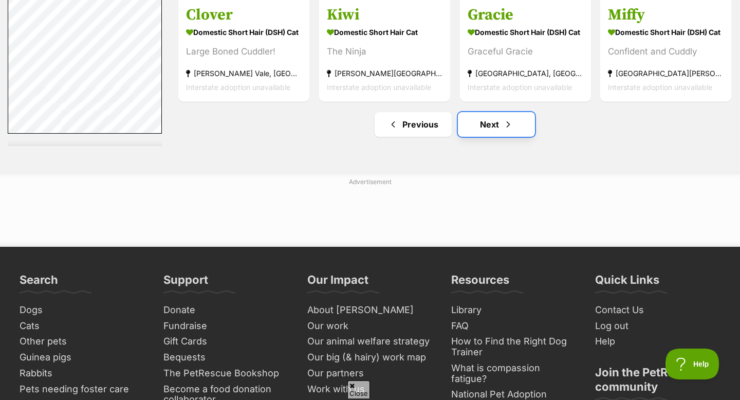
click at [485, 125] on link "Next" at bounding box center [496, 124] width 77 height 25
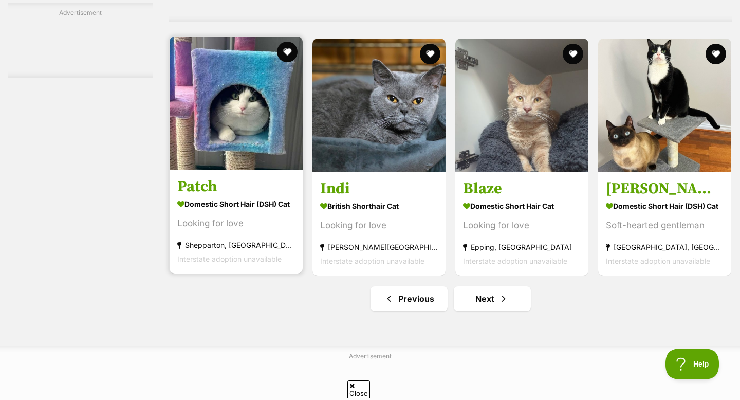
scroll to position [4642, 0]
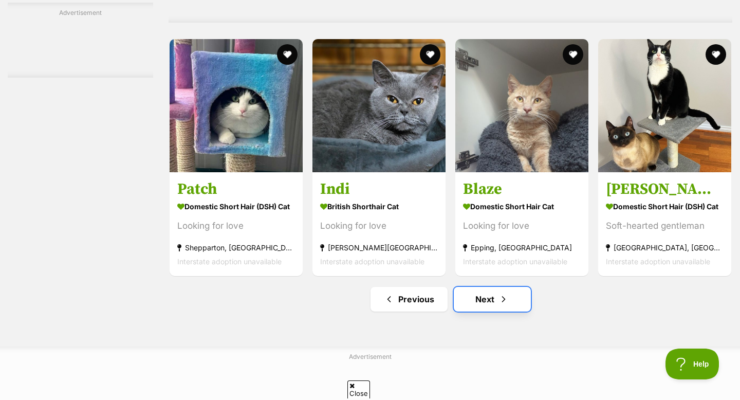
click at [496, 311] on link "Next" at bounding box center [492, 299] width 77 height 25
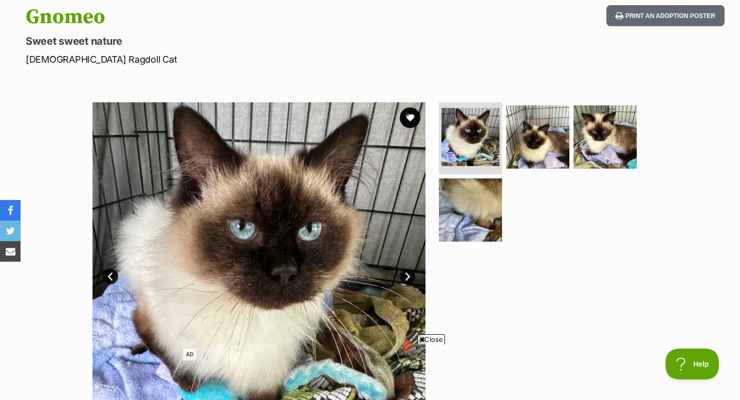
scroll to position [132, 0]
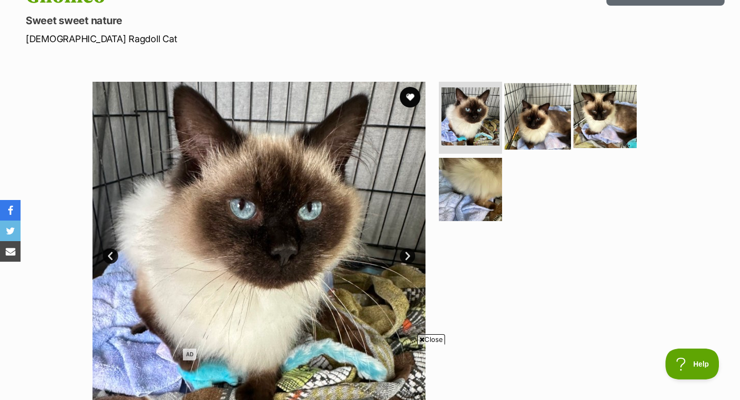
click at [519, 133] on img at bounding box center [537, 116] width 66 height 66
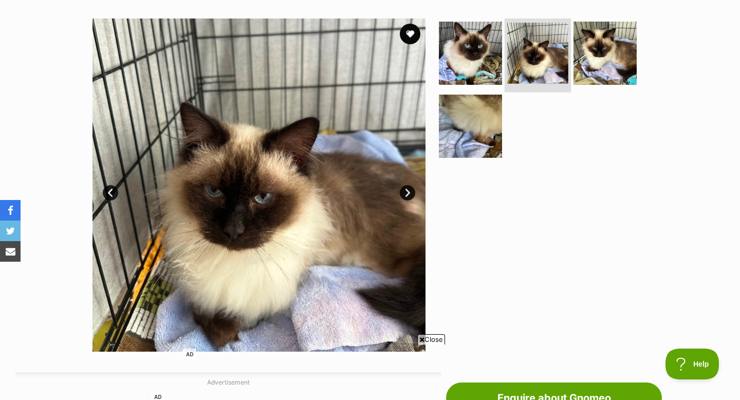
scroll to position [198, 0]
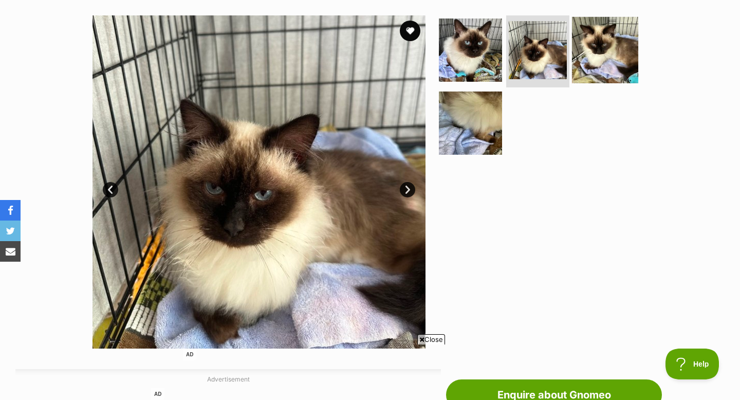
click at [594, 52] on img at bounding box center [605, 50] width 66 height 66
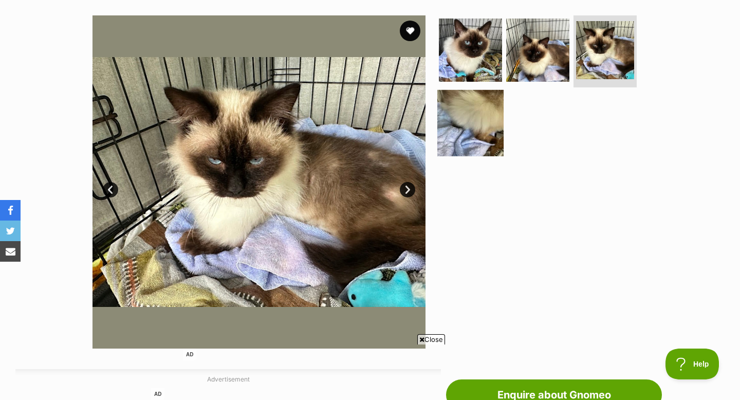
click at [489, 120] on img at bounding box center [470, 122] width 66 height 66
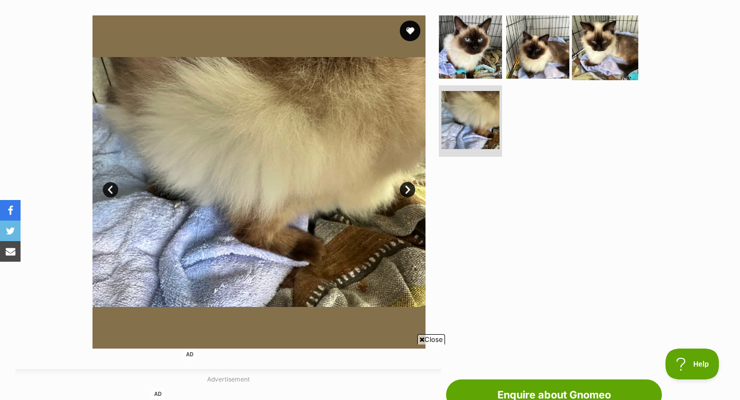
click at [608, 47] on img at bounding box center [605, 47] width 66 height 66
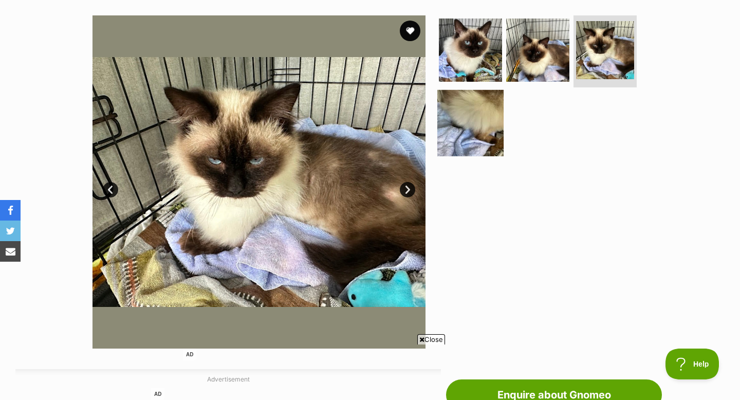
click at [465, 120] on img at bounding box center [470, 122] width 66 height 66
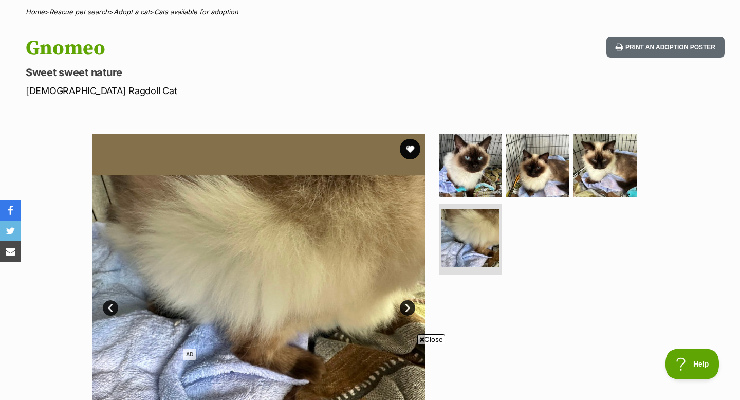
scroll to position [90, 0]
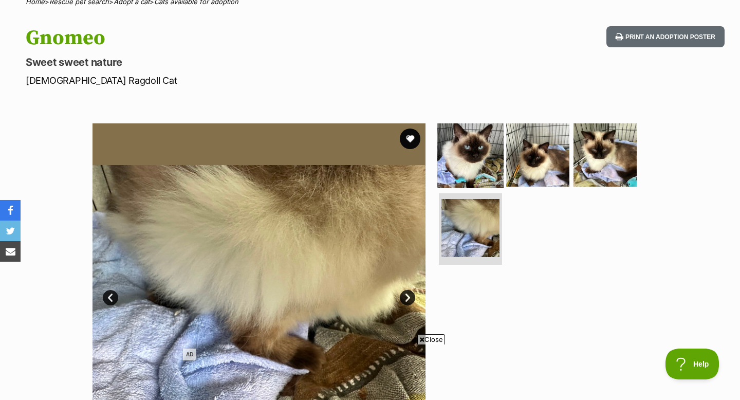
click at [493, 153] on img at bounding box center [470, 155] width 66 height 66
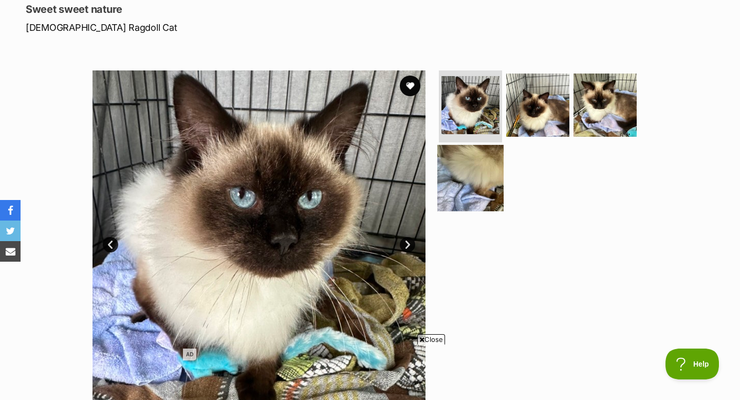
scroll to position [100, 0]
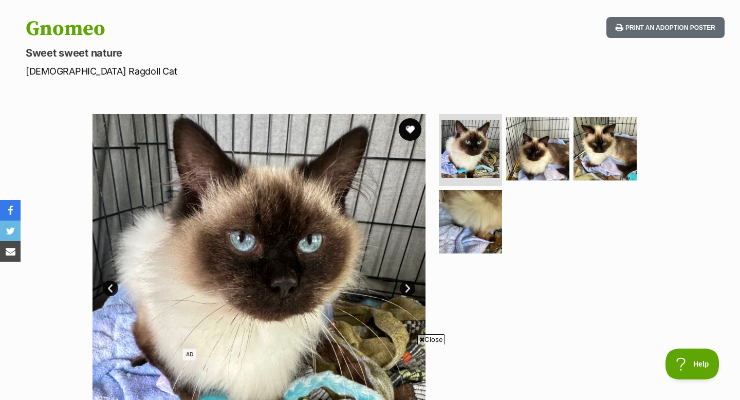
click at [412, 130] on button "favourite" at bounding box center [410, 129] width 23 height 23
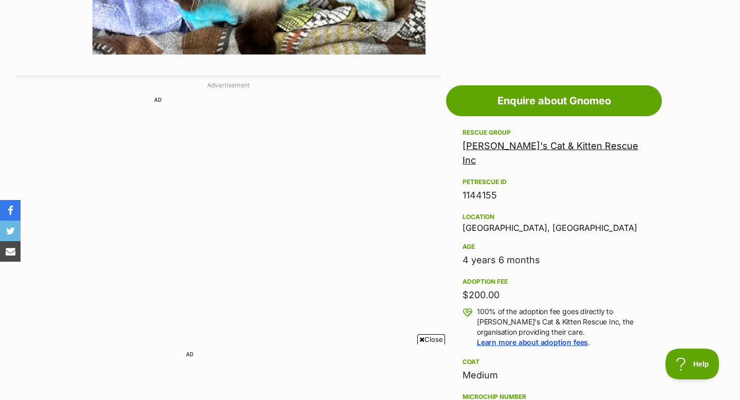
scroll to position [493, 0]
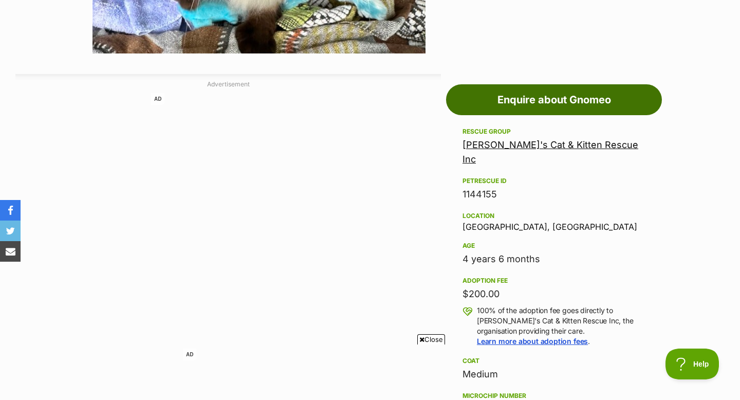
click at [510, 96] on link "Enquire about Gnomeo" at bounding box center [554, 99] width 216 height 31
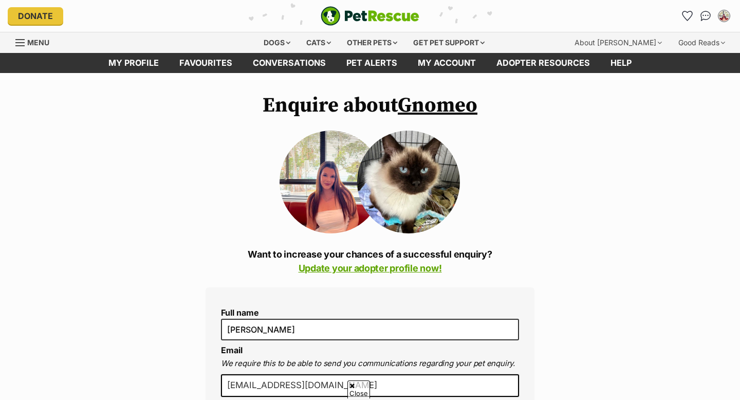
scroll to position [526, 0]
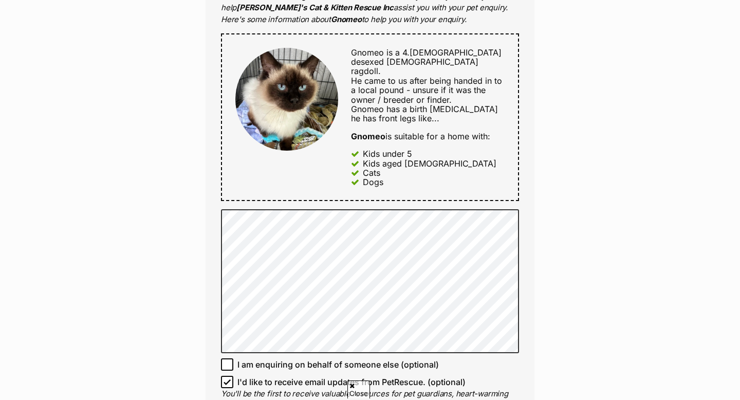
click at [709, 93] on div "Enquire about Gnomeo Want to increase your chances of a successful enquiry? Upd…" at bounding box center [370, 120] width 740 height 1107
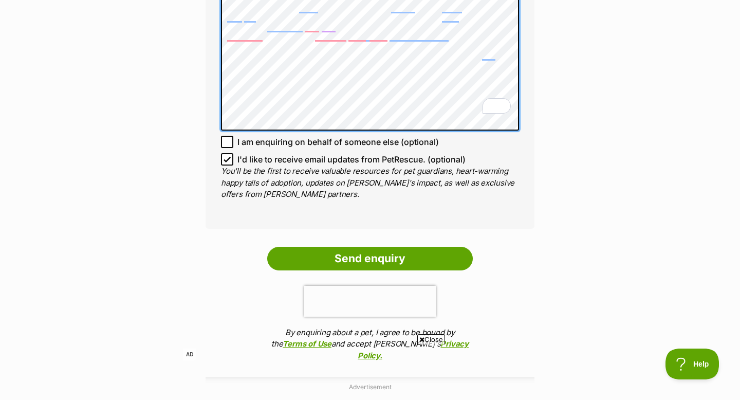
scroll to position [807, 0]
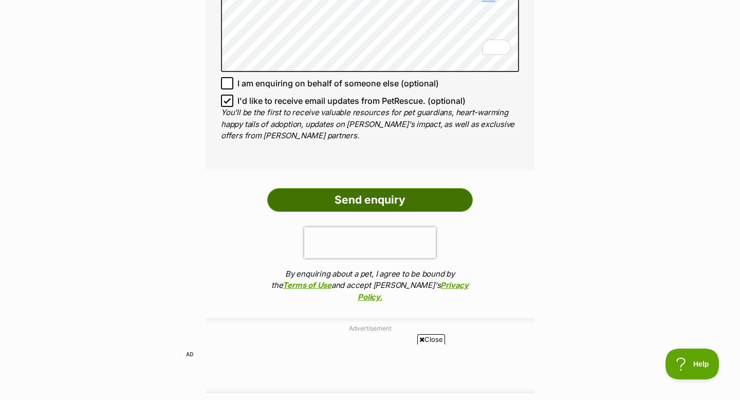
click at [413, 188] on input "Send enquiry" at bounding box center [369, 200] width 205 height 24
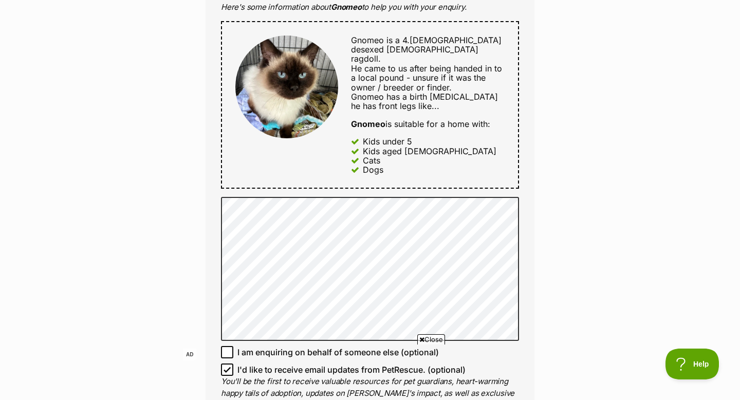
scroll to position [542, 0]
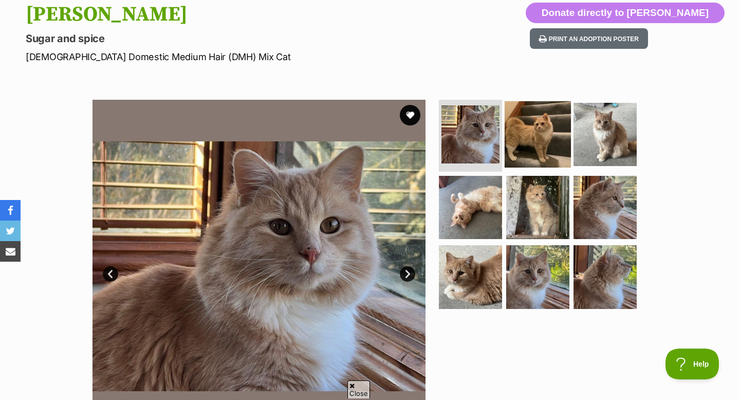
click at [527, 127] on img at bounding box center [537, 134] width 66 height 66
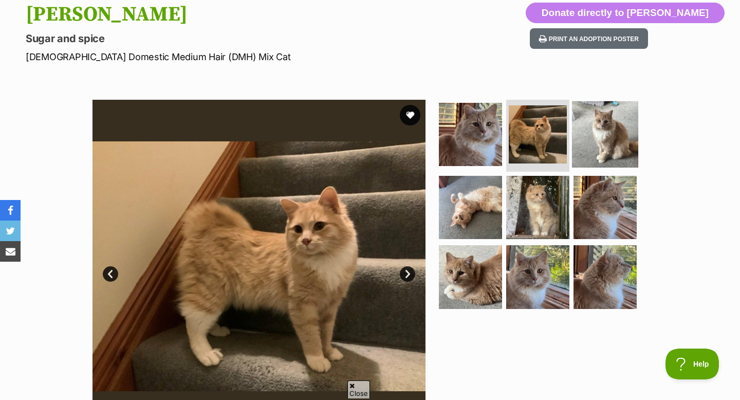
click at [592, 143] on img at bounding box center [605, 134] width 66 height 66
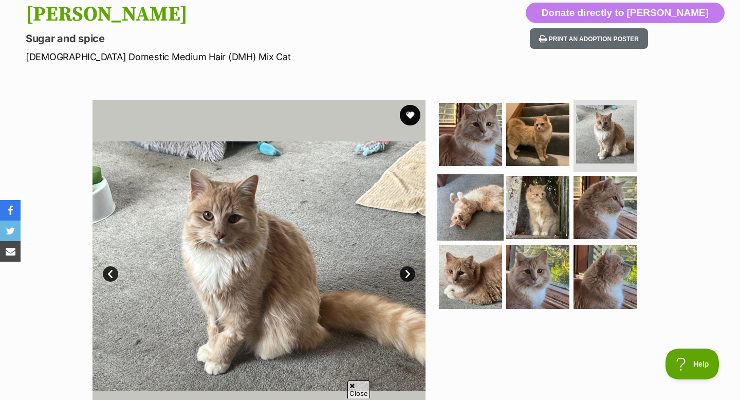
click at [490, 194] on img at bounding box center [470, 207] width 66 height 66
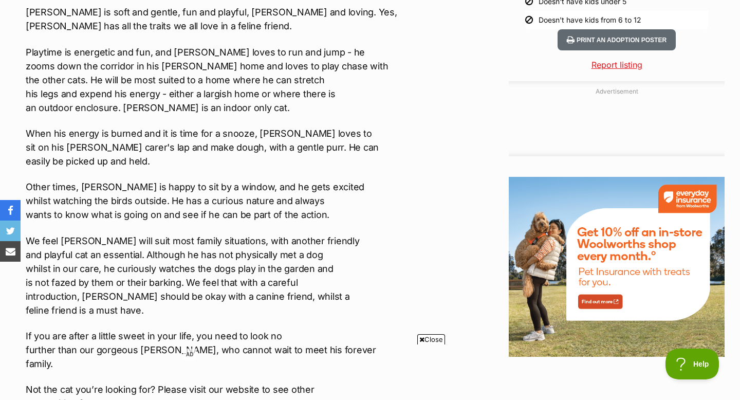
scroll to position [1093, 0]
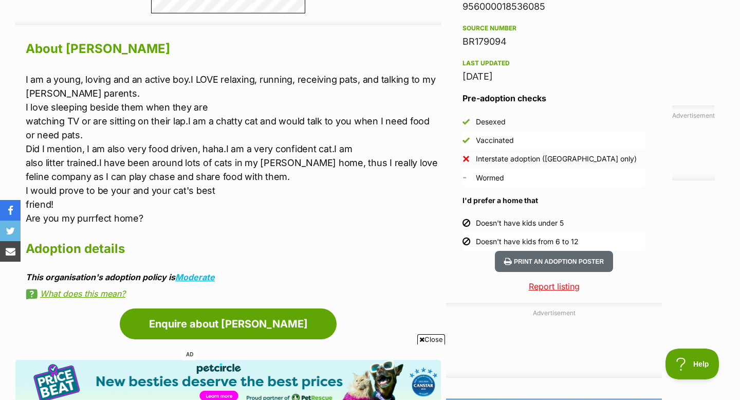
scroll to position [874, 0]
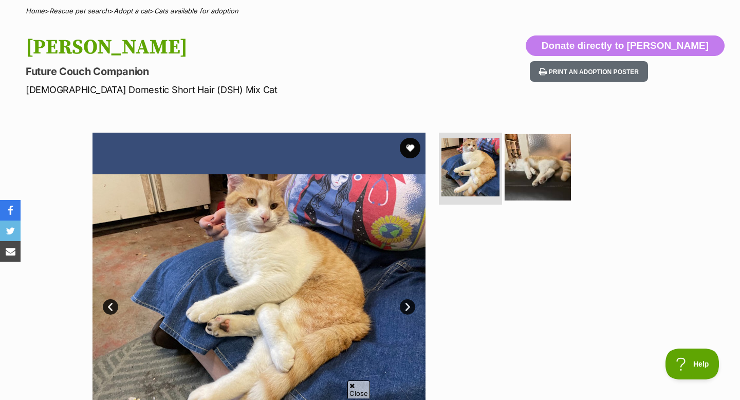
click at [525, 185] on img at bounding box center [537, 167] width 66 height 66
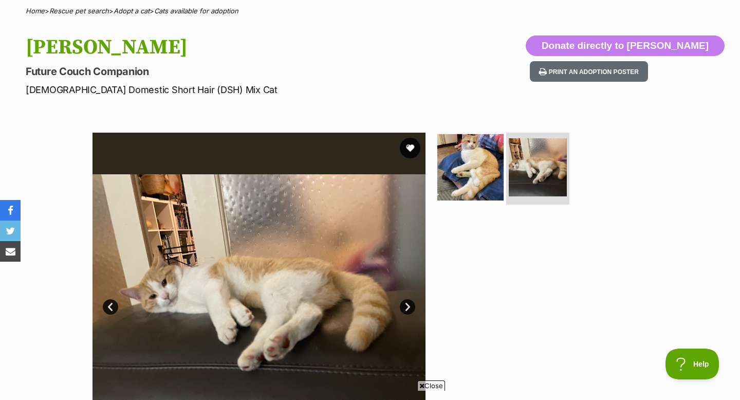
click at [479, 175] on img at bounding box center [470, 167] width 66 height 66
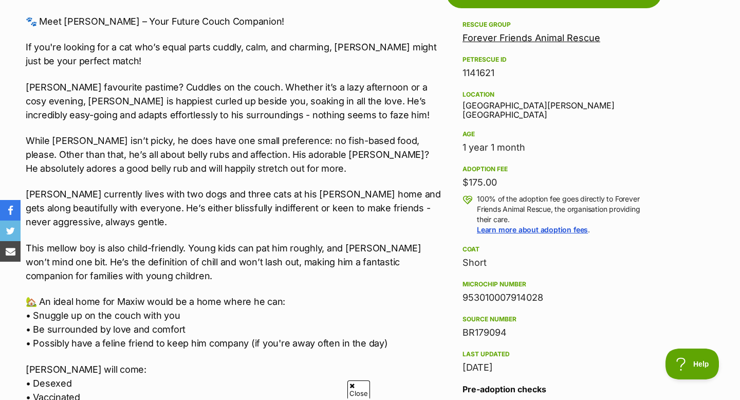
scroll to position [601, 0]
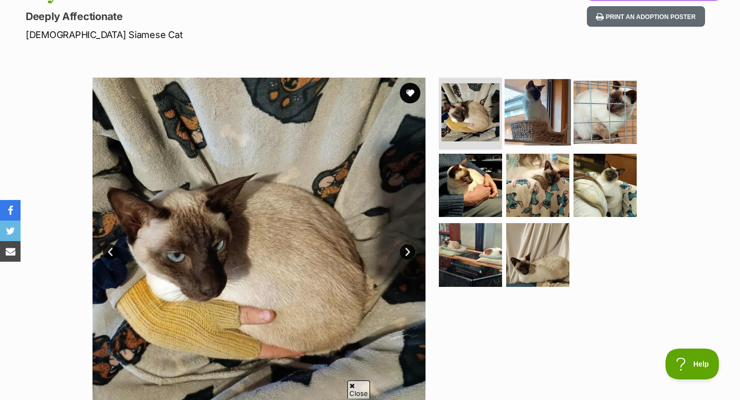
click at [545, 118] on img at bounding box center [537, 112] width 66 height 66
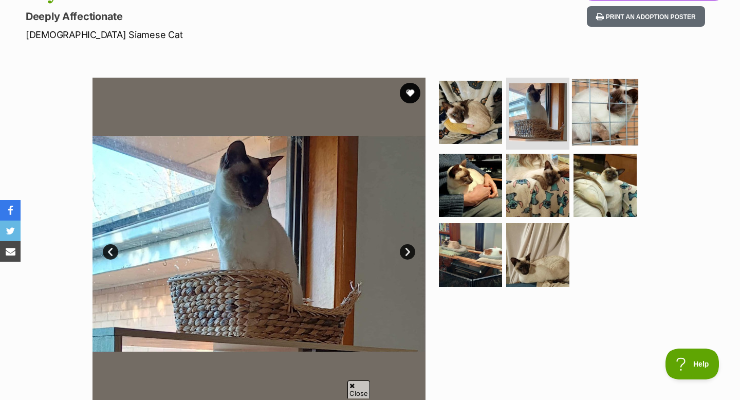
click at [601, 119] on img at bounding box center [605, 112] width 66 height 66
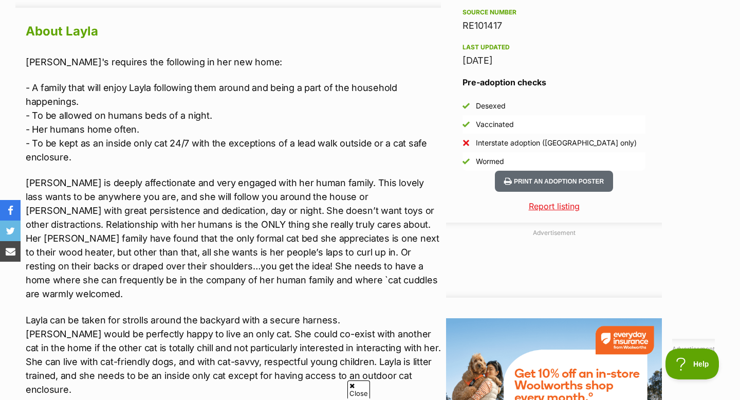
scroll to position [899, 0]
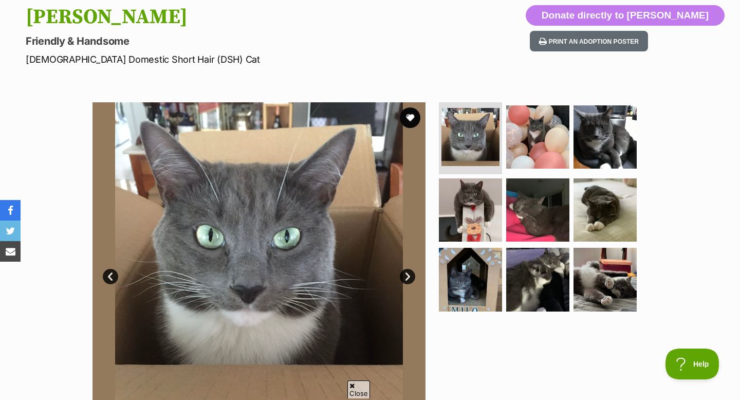
scroll to position [106, 0]
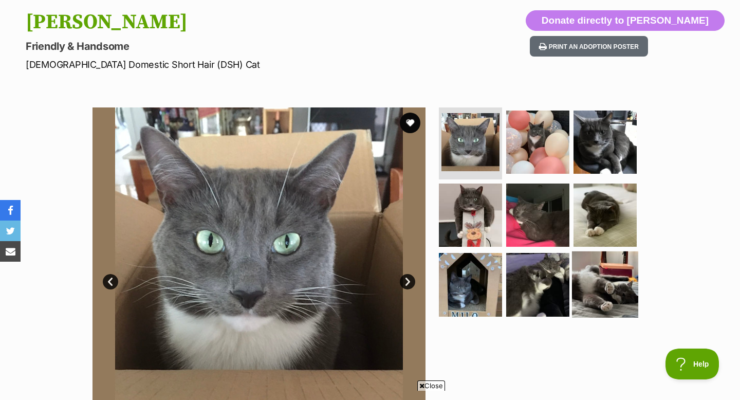
click at [587, 286] on img at bounding box center [605, 284] width 66 height 66
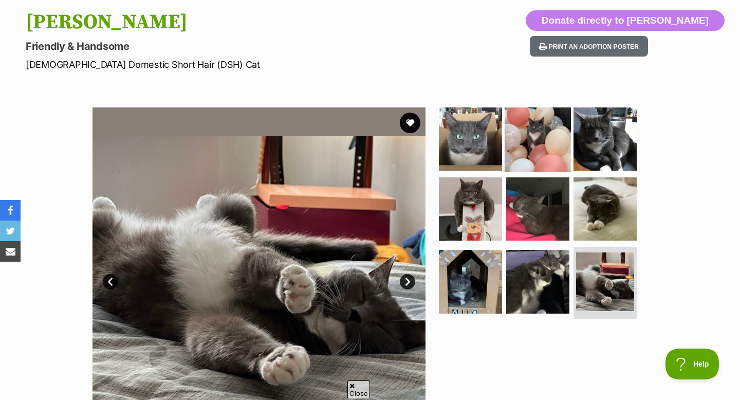
click at [537, 147] on img at bounding box center [537, 139] width 66 height 66
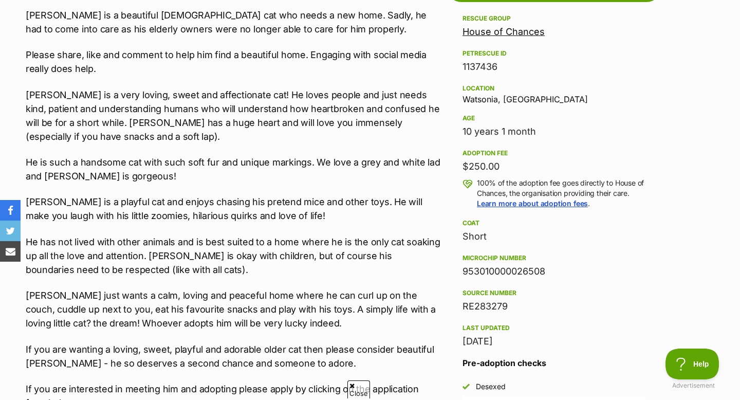
scroll to position [607, 0]
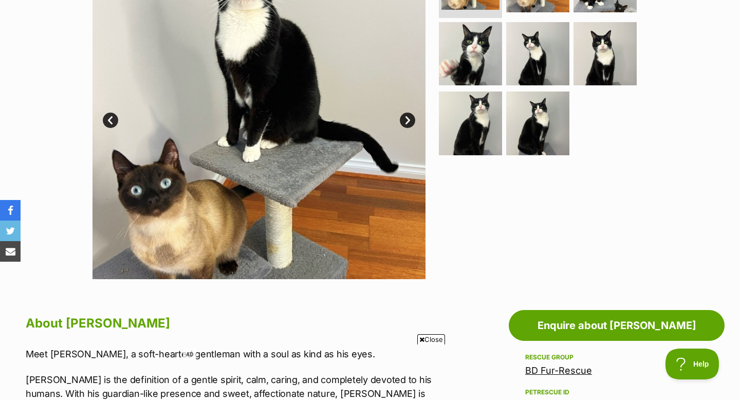
scroll to position [41, 0]
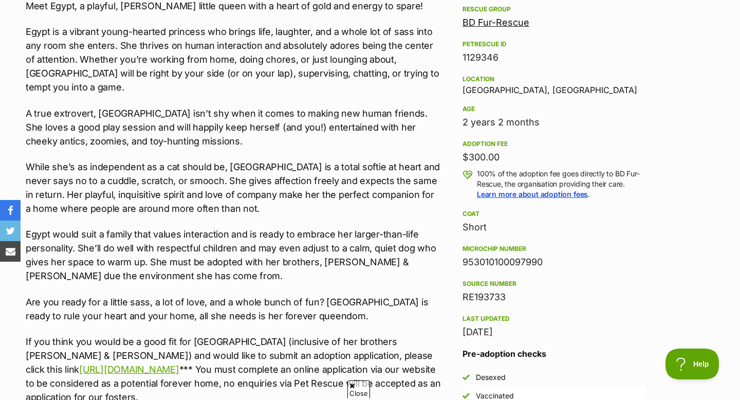
scroll to position [952, 0]
